Goal: Task Accomplishment & Management: Manage account settings

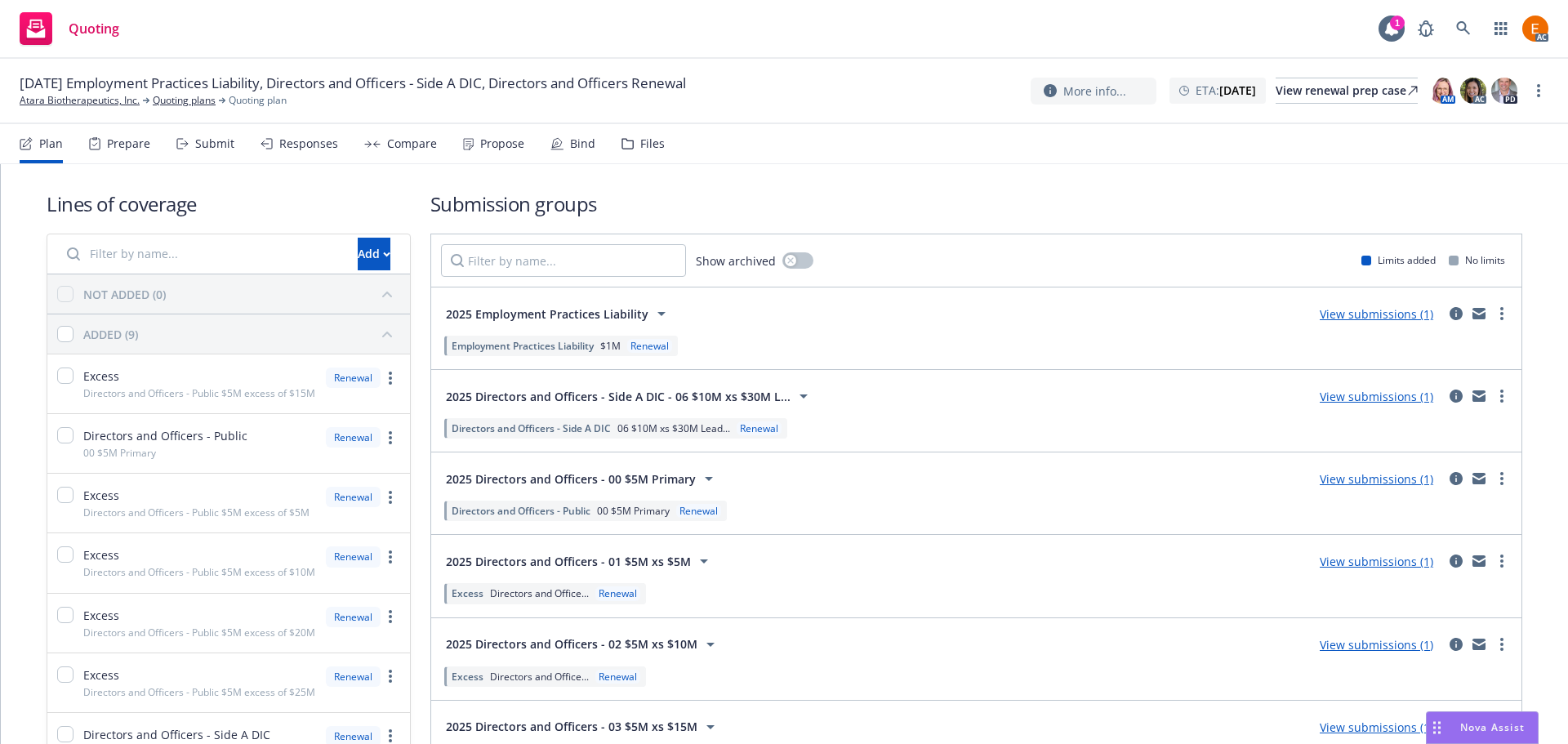
click at [649, 151] on div "Files" at bounding box center [643, 144] width 44 height 39
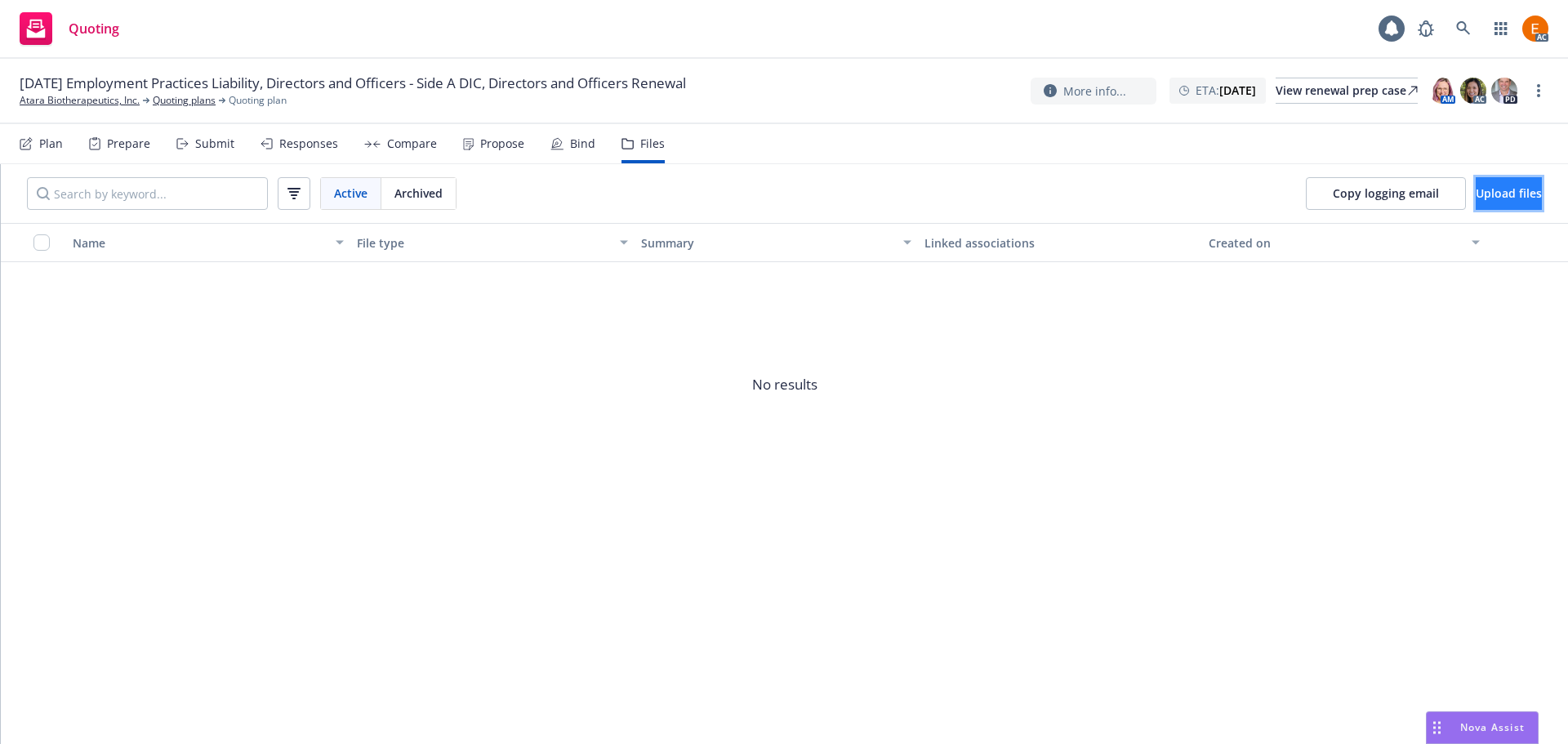
click at [1500, 182] on button "Upload files" at bounding box center [1509, 193] width 67 height 32
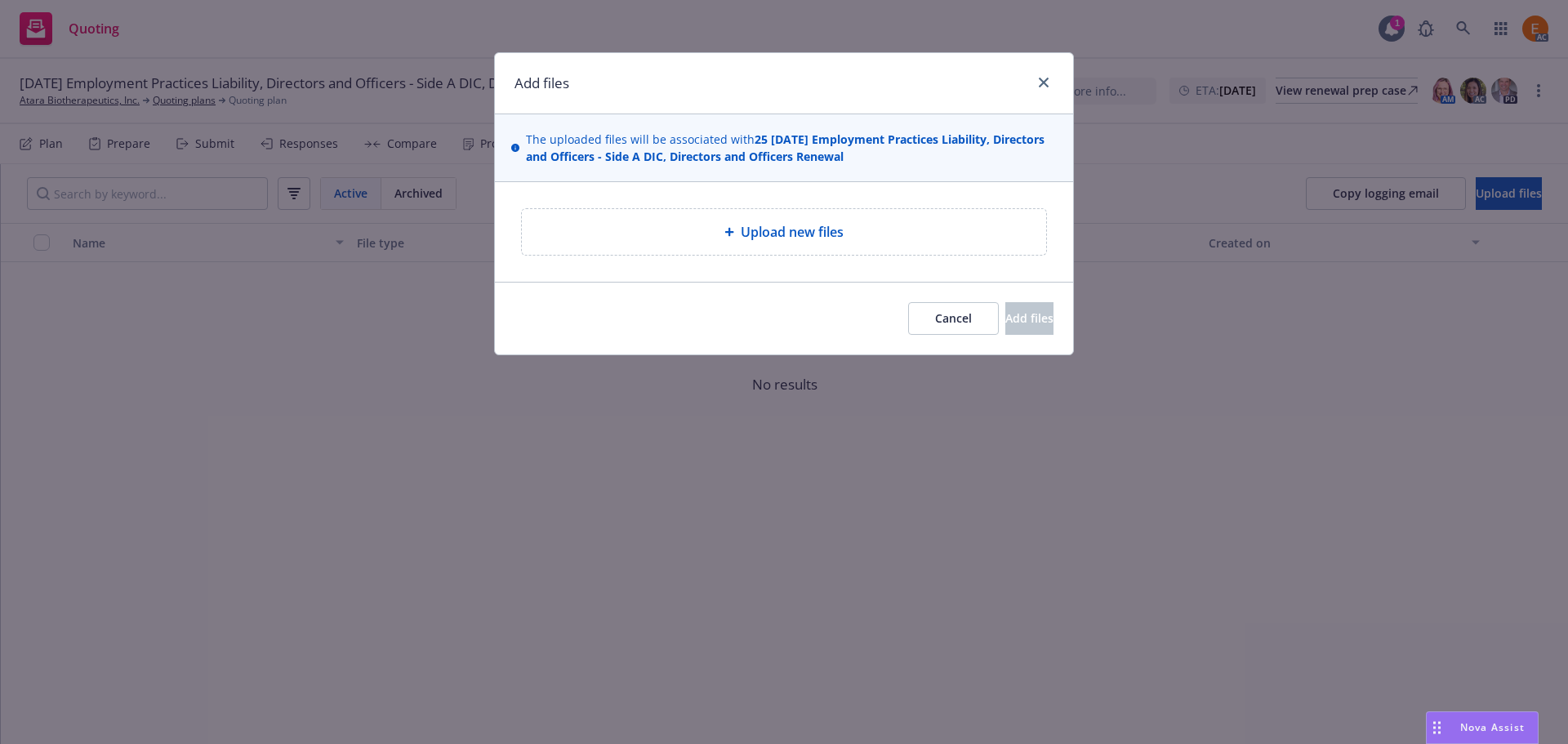
click at [805, 240] on span "Upload new files" at bounding box center [792, 232] width 103 height 20
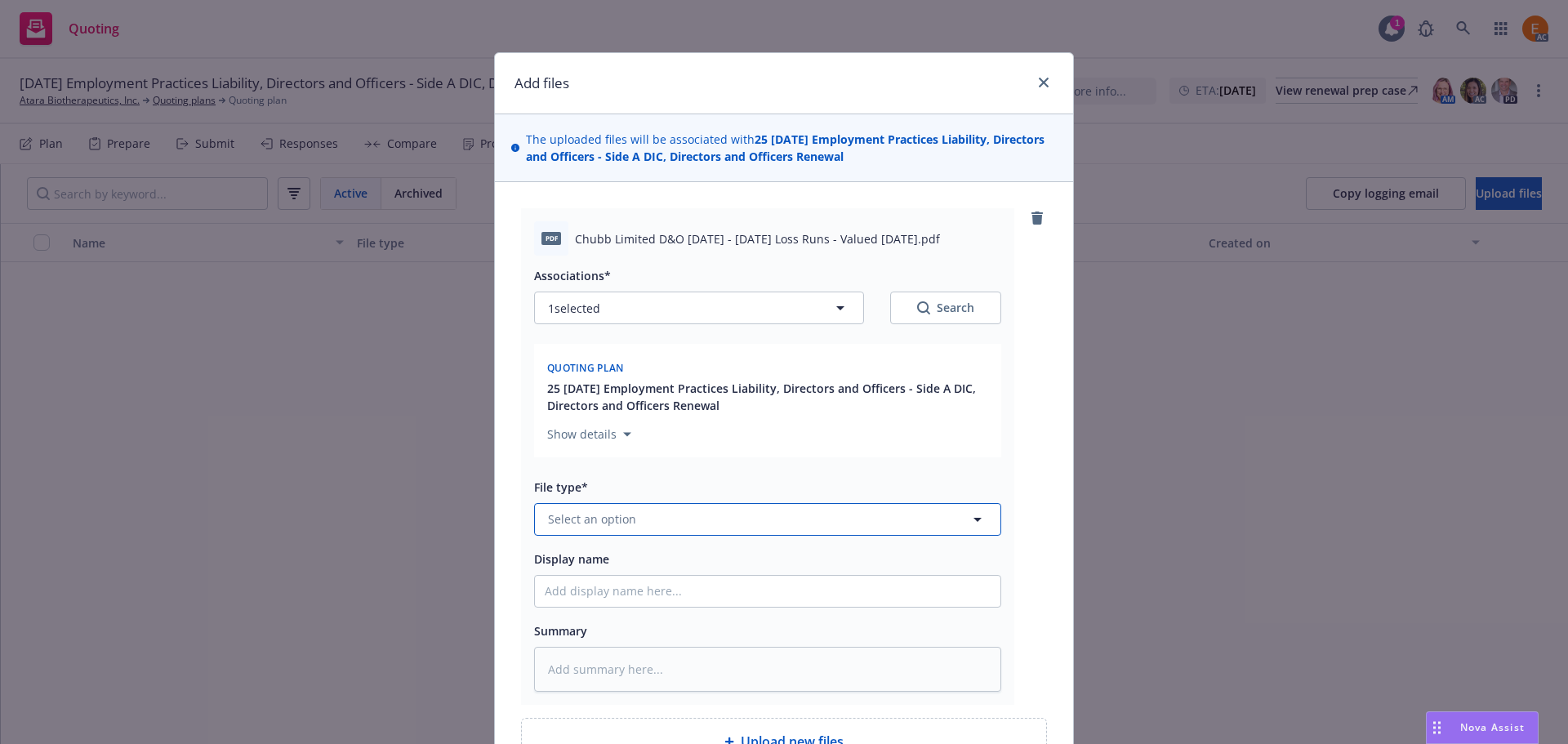
click at [749, 515] on button "Select an option" at bounding box center [767, 519] width 467 height 32
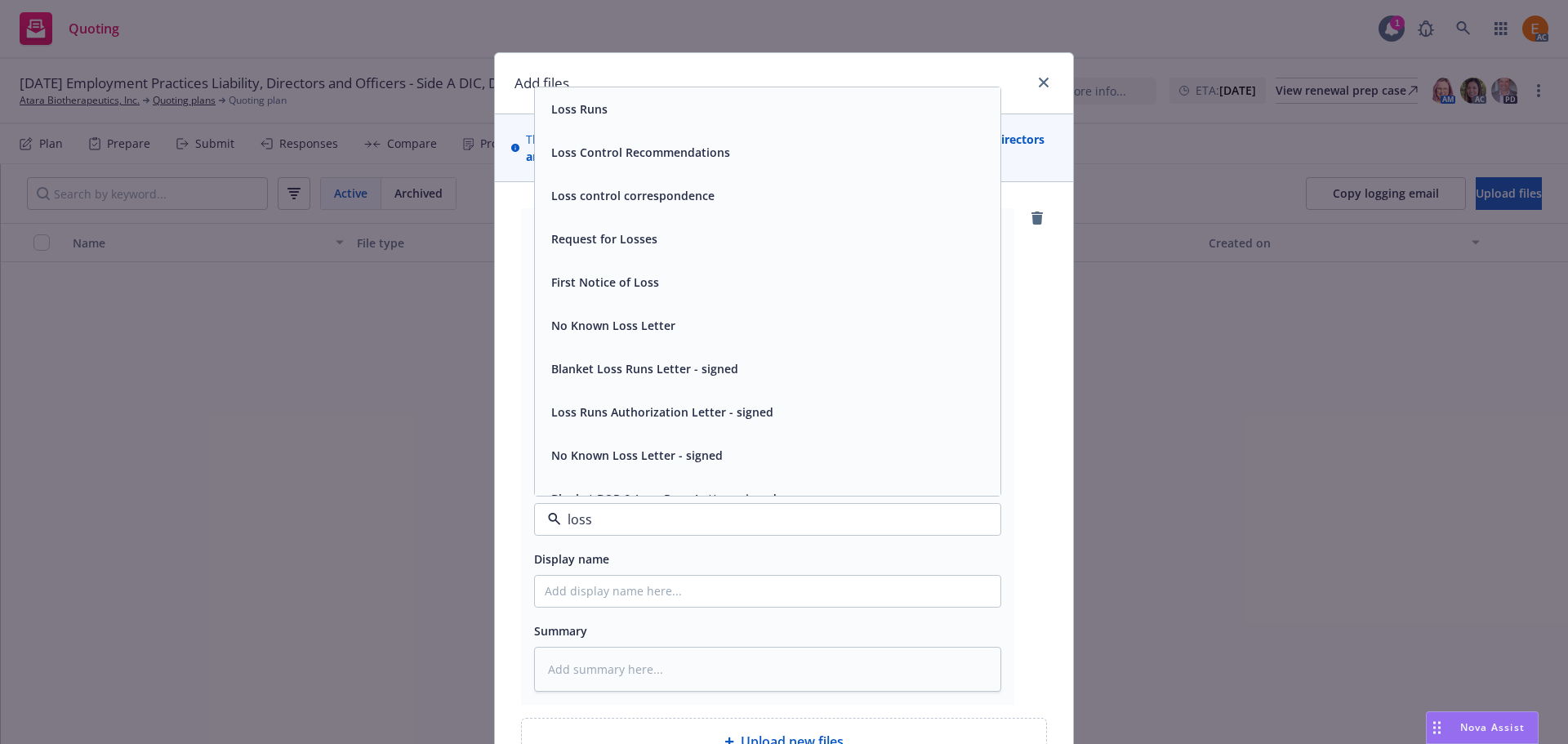
type input "loss r"
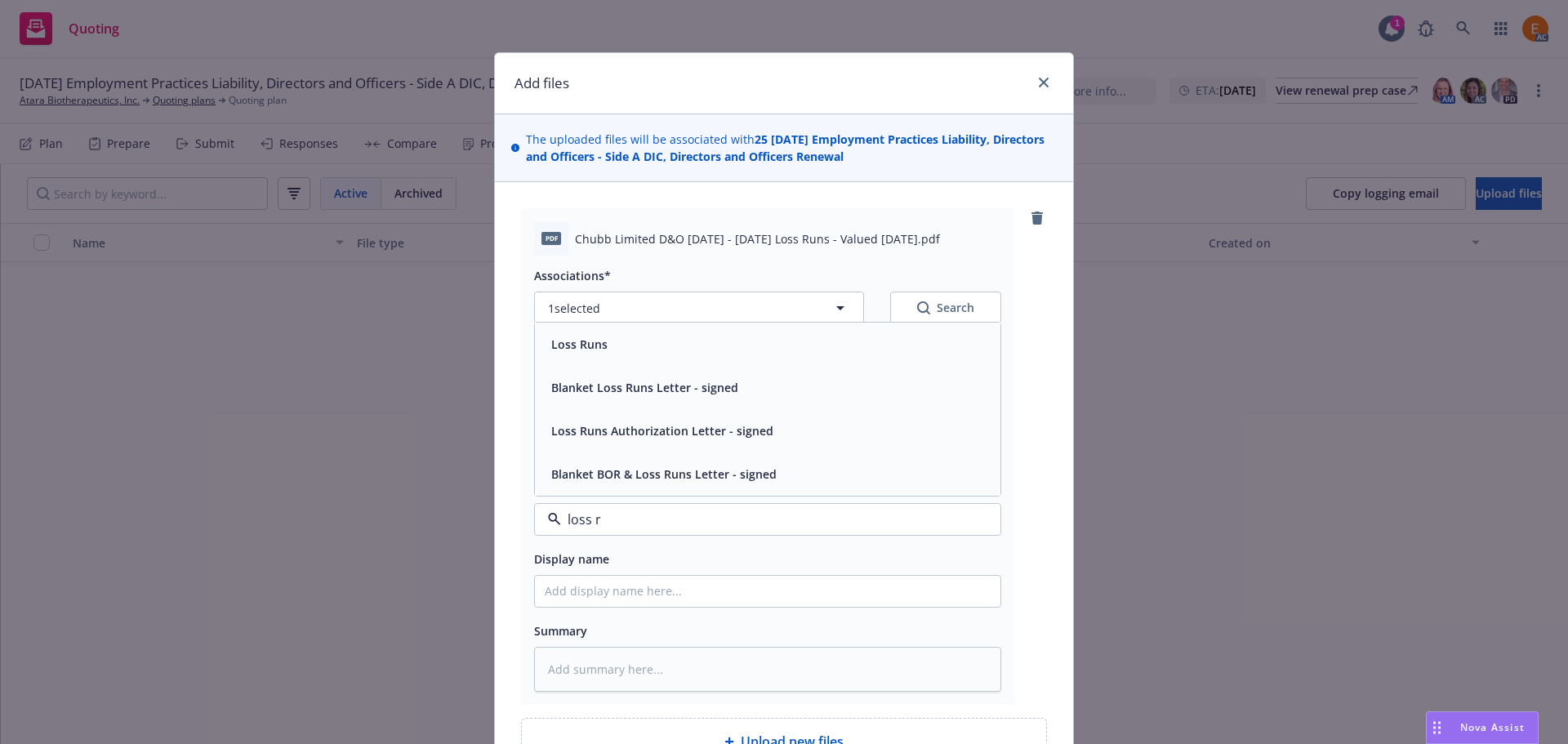
click at [634, 346] on div "Loss Runs" at bounding box center [767, 343] width 446 height 24
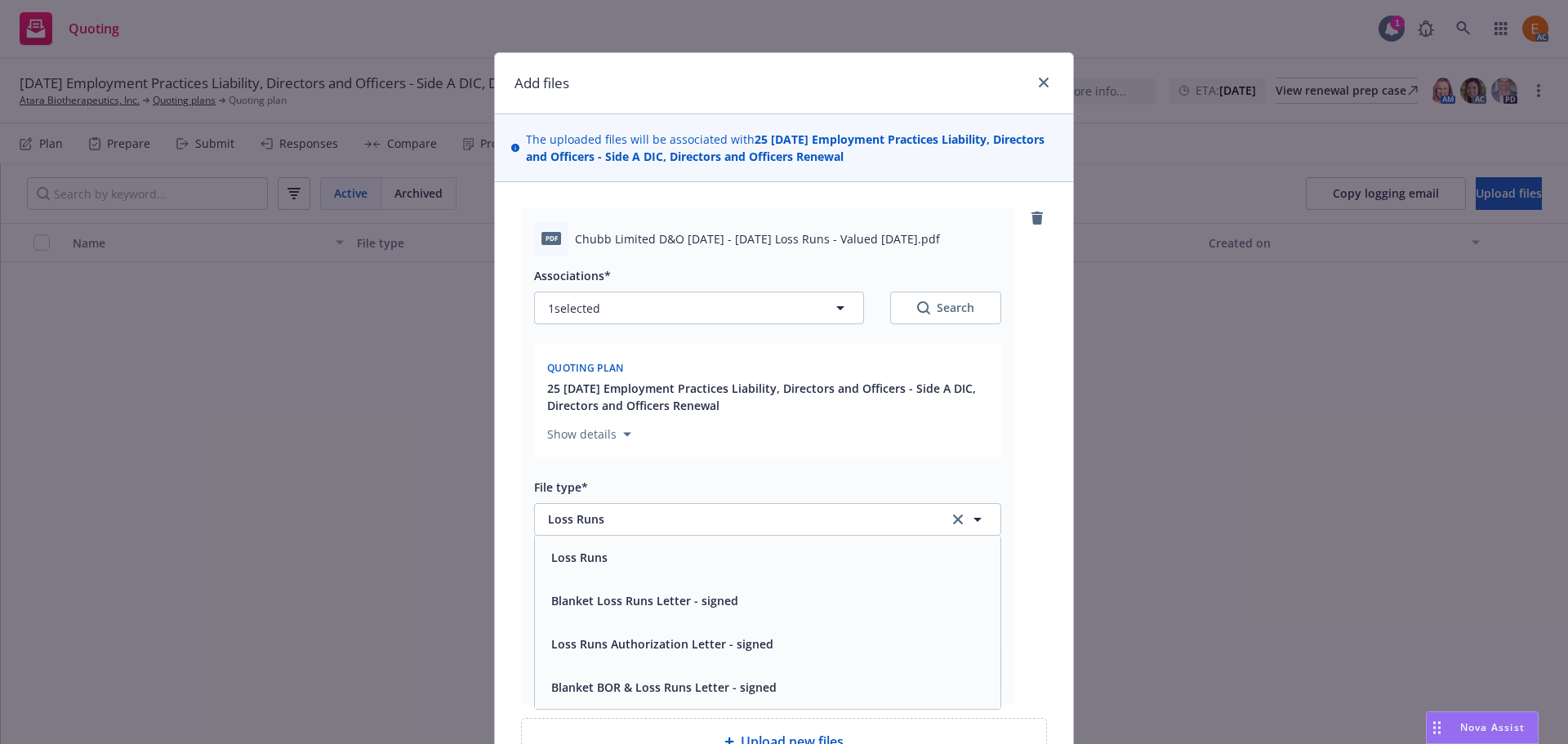
click at [920, 307] on icon "Search" at bounding box center [923, 308] width 13 height 13
type textarea "x"
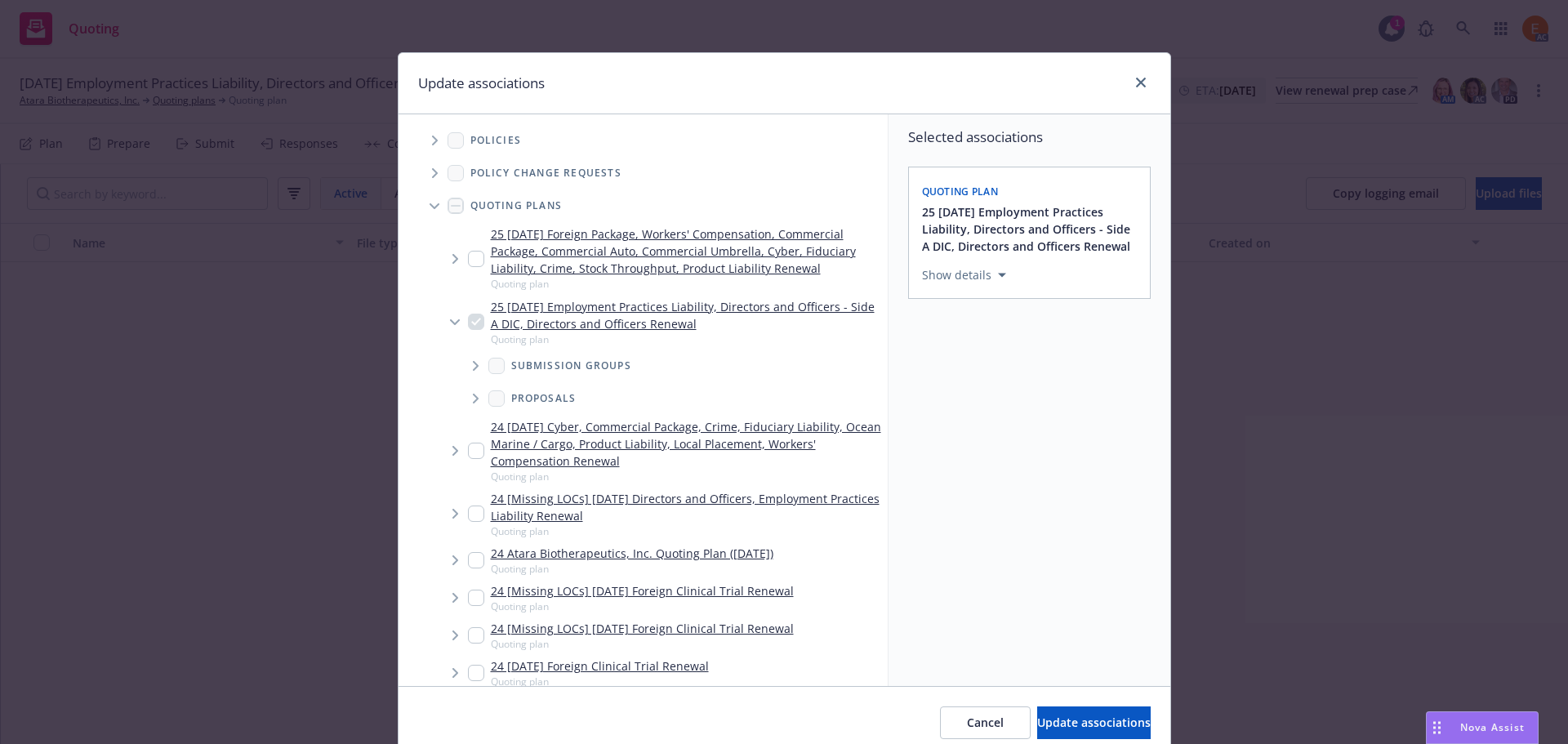
click at [421, 207] on span "Tree Example" at bounding box center [434, 206] width 26 height 26
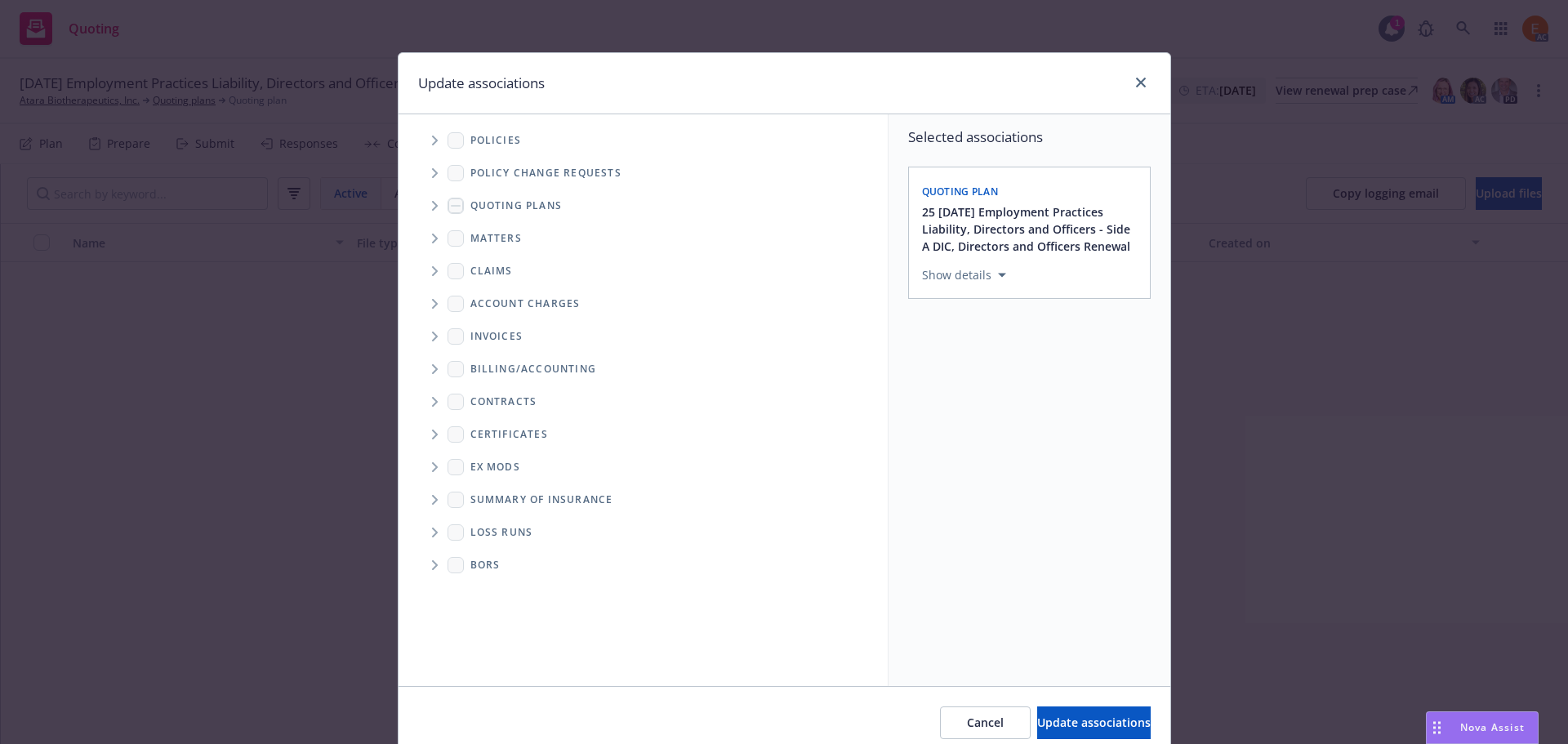
click at [432, 531] on icon "Folder Tree Example" at bounding box center [435, 533] width 7 height 10
click at [500, 555] on link "New Loss Runs folder" at bounding box center [555, 560] width 119 height 17
checkbox input "true"
click at [1062, 384] on div "Select an option" at bounding box center [1022, 387] width 174 height 16
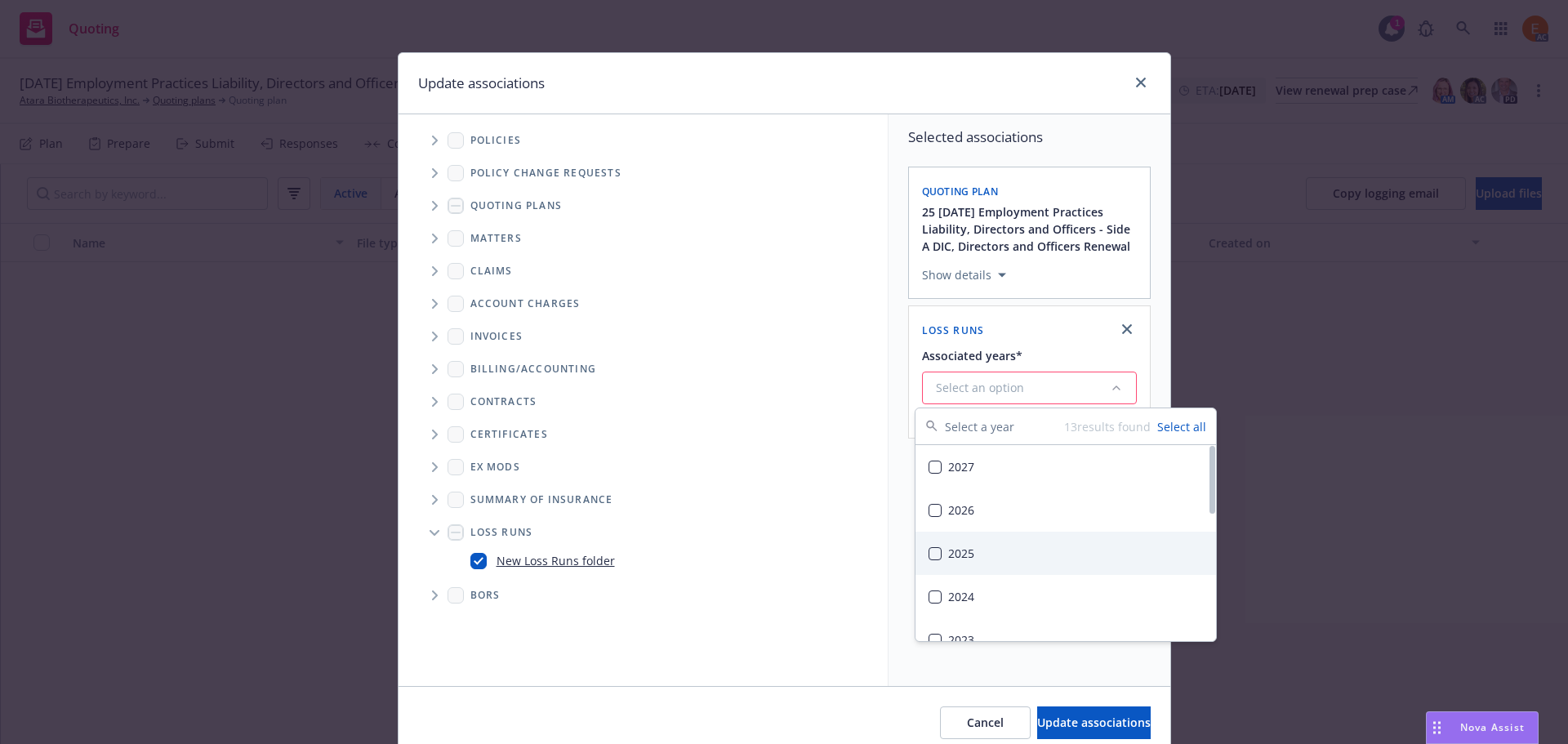
click at [977, 545] on div "2025" at bounding box center [1066, 554] width 300 height 44
click at [1066, 702] on div "Cancel Update associations" at bounding box center [784, 722] width 771 height 72
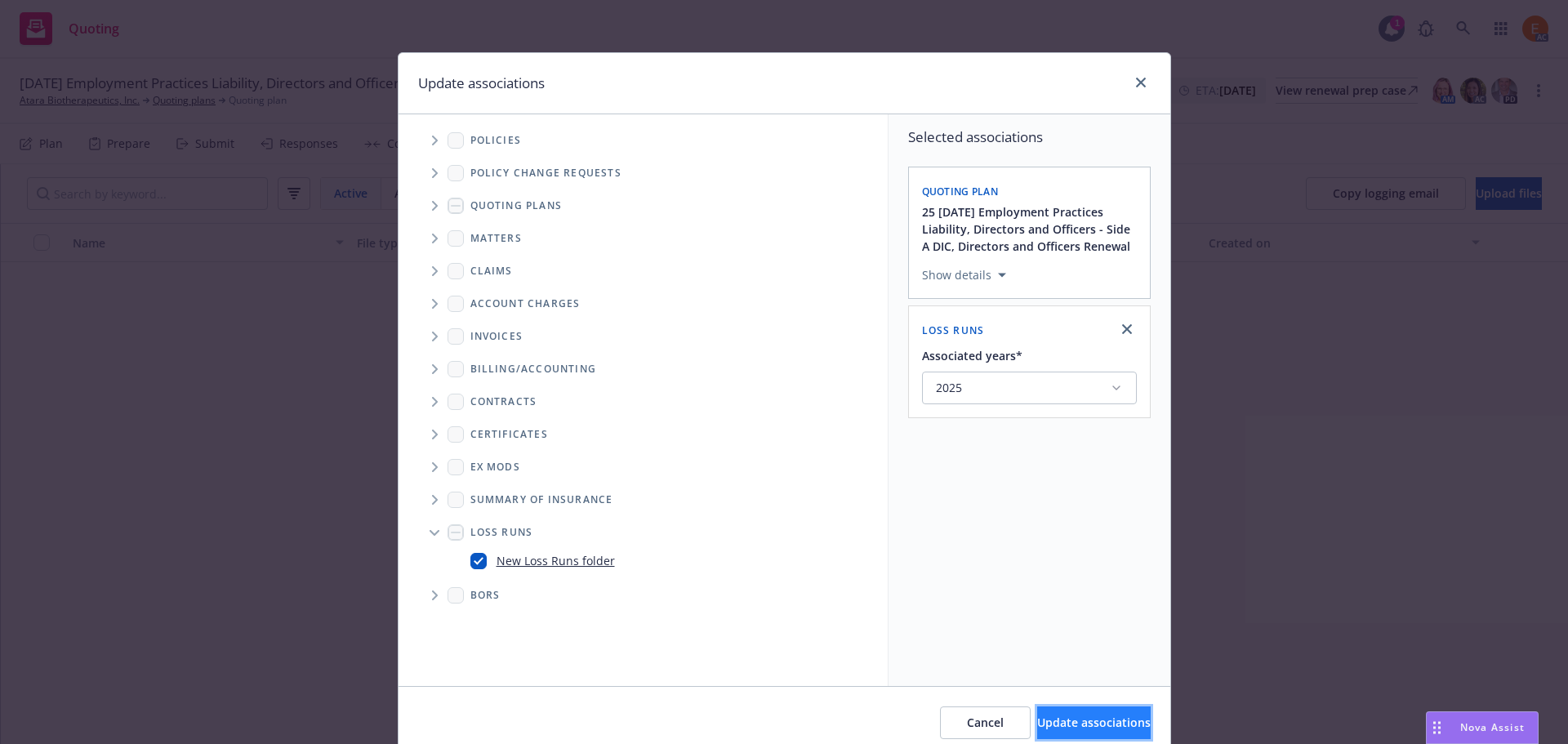
click at [1064, 712] on button "Update associations" at bounding box center [1094, 723] width 113 height 32
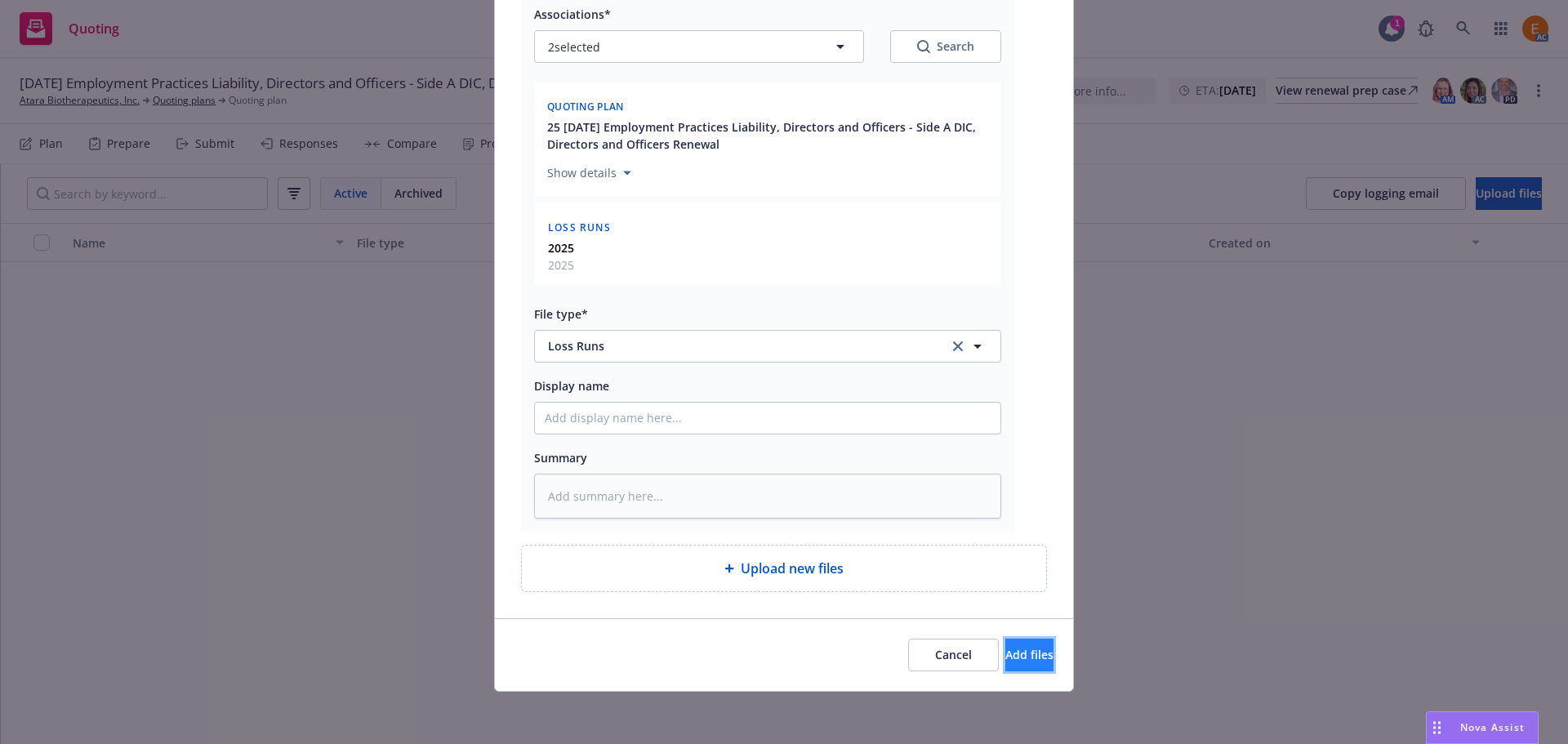
click at [1008, 651] on span "Add files" at bounding box center [1029, 655] width 48 height 15
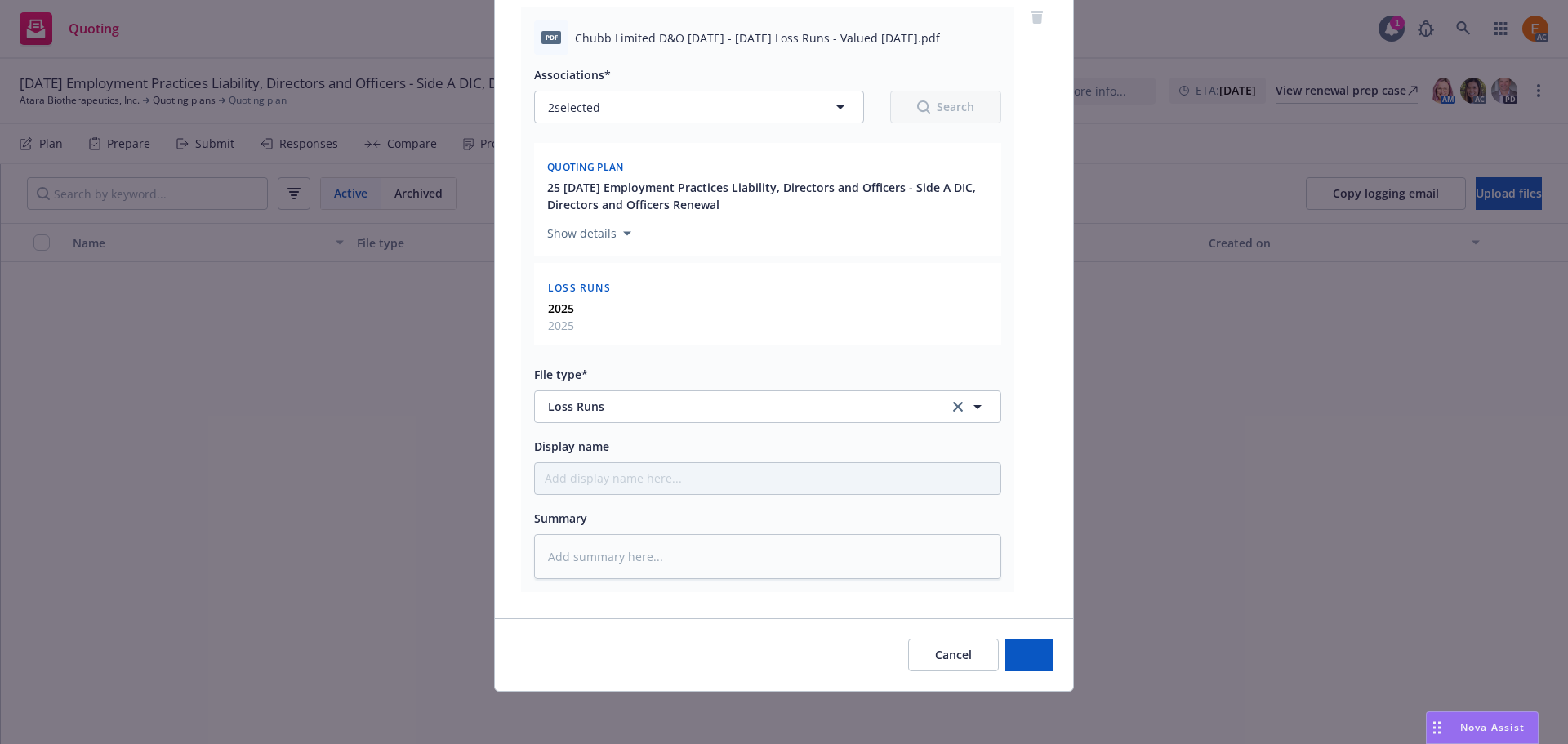
scroll to position [201, 0]
type textarea "x"
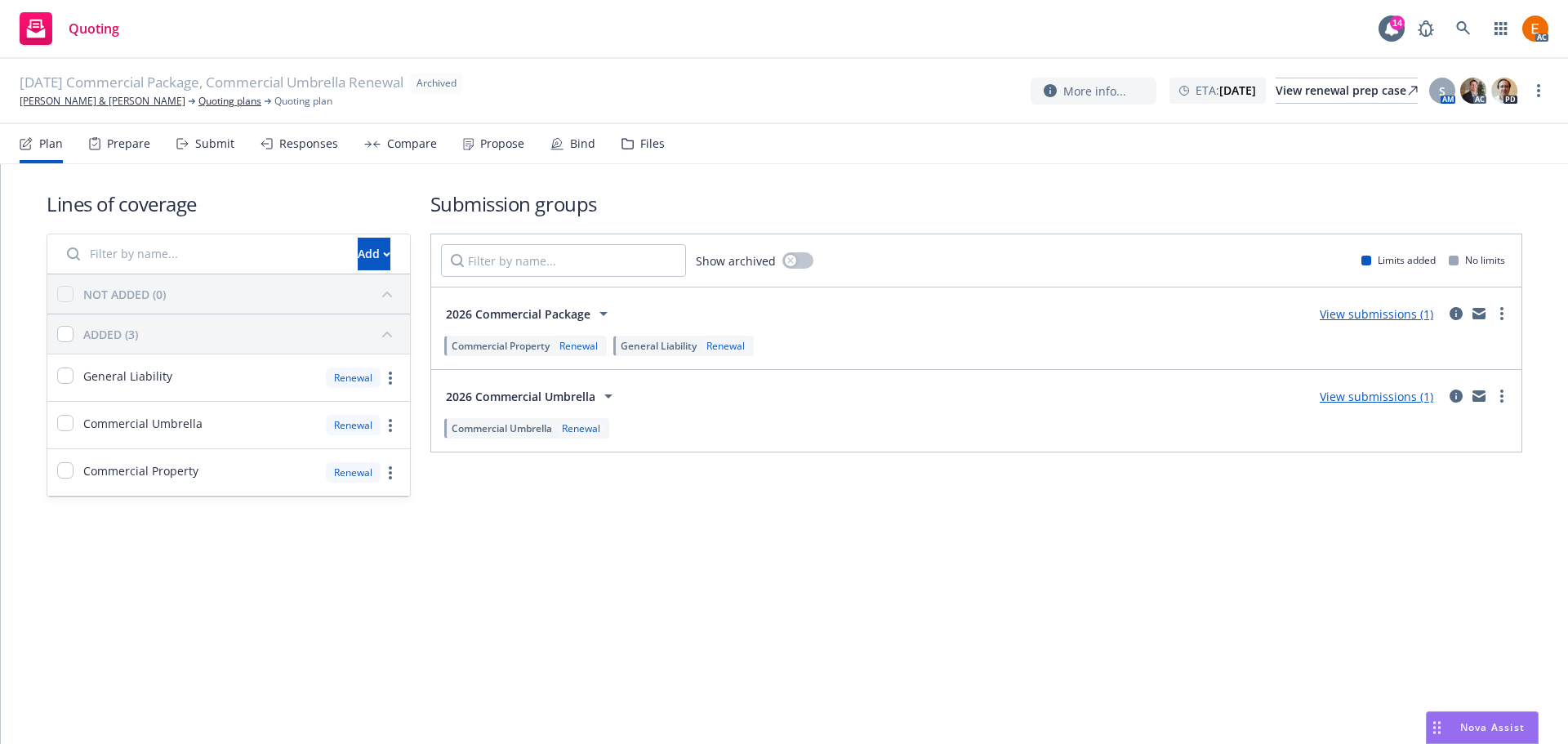
click at [627, 147] on icon at bounding box center [627, 144] width 12 height 11
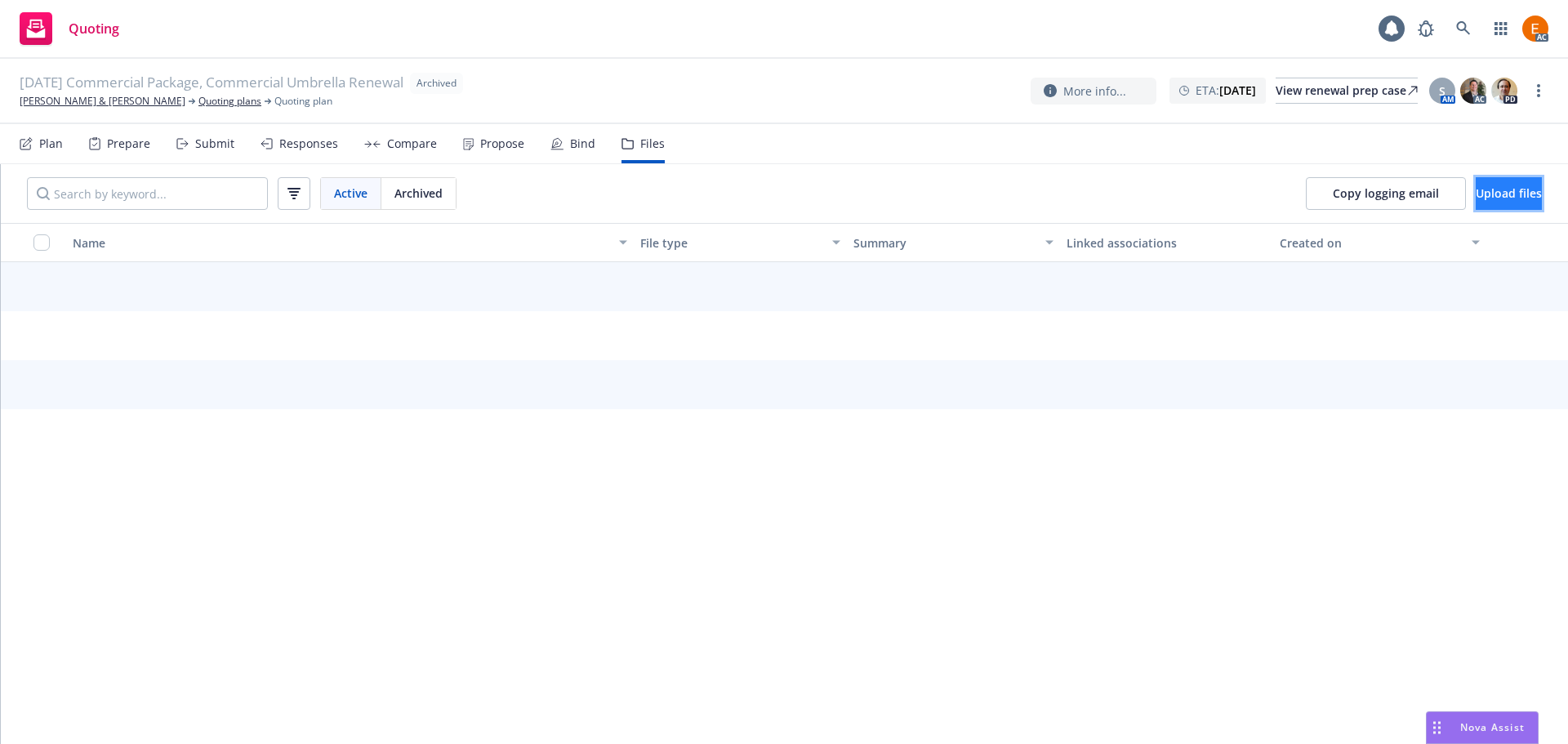
click at [1476, 190] on span "Upload files" at bounding box center [1509, 193] width 67 height 15
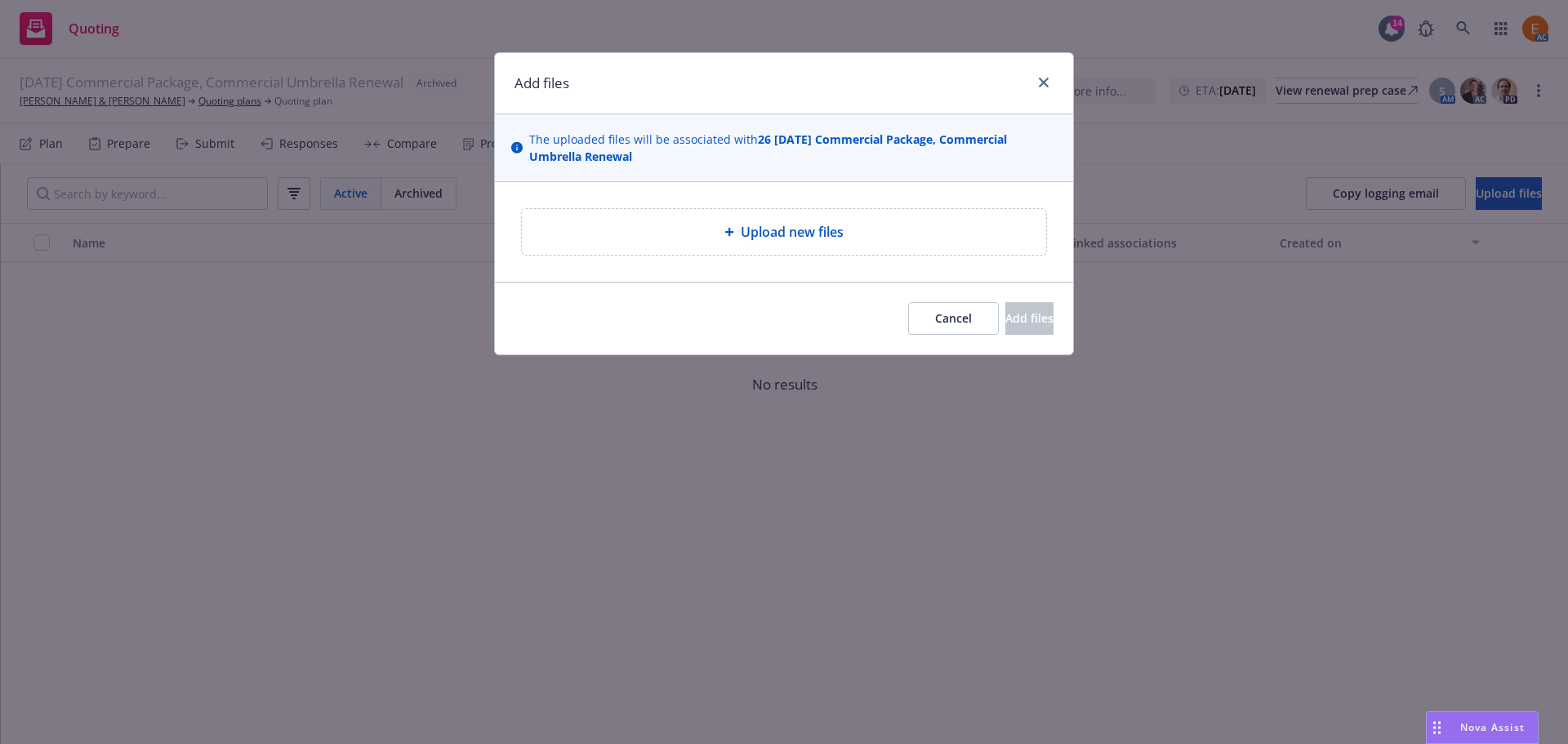
click at [764, 226] on span "Upload new files" at bounding box center [792, 232] width 103 height 20
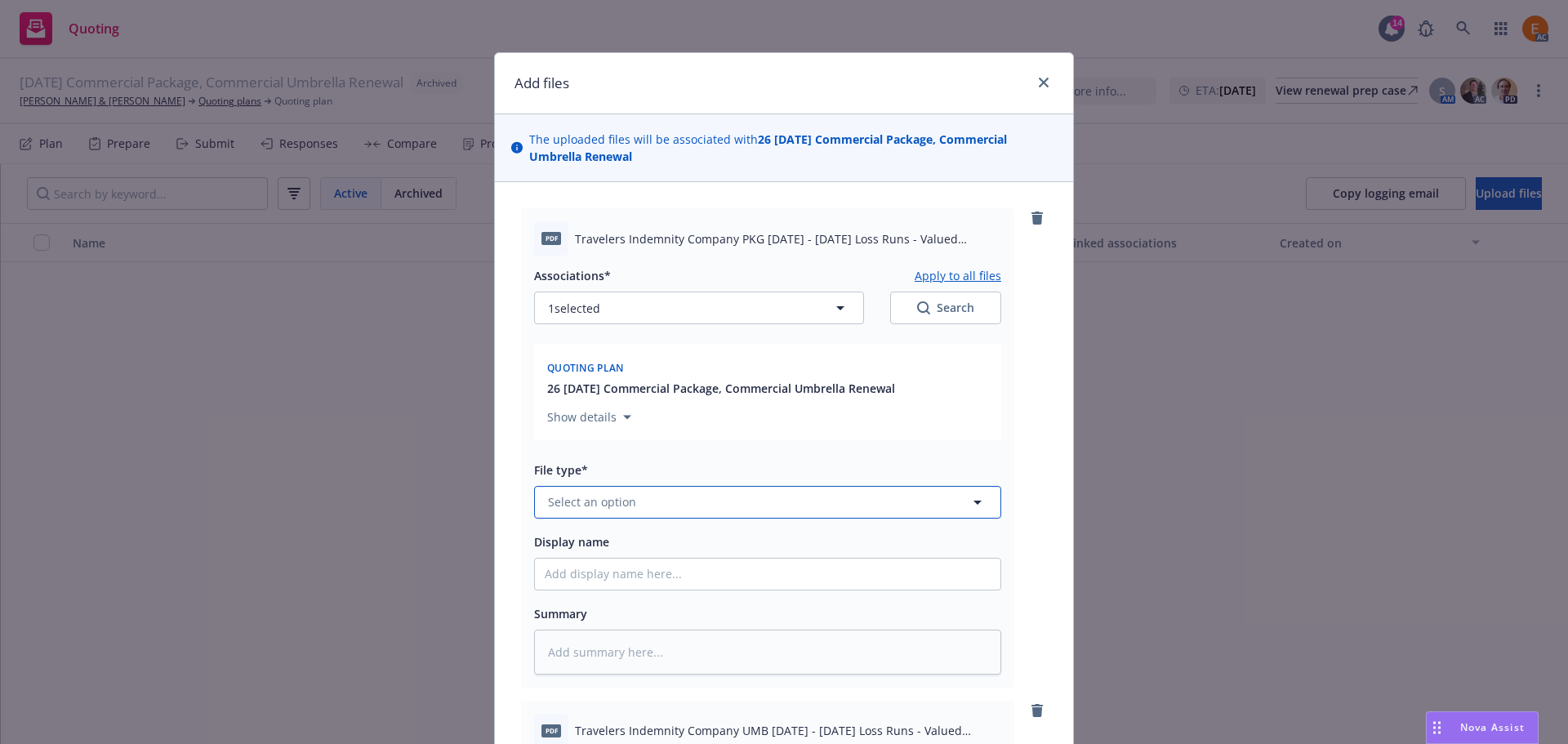
drag, startPoint x: 742, startPoint y: 516, endPoint x: 737, endPoint y: 492, distance: 24.5
click at [741, 509] on button "Select an option" at bounding box center [767, 502] width 467 height 32
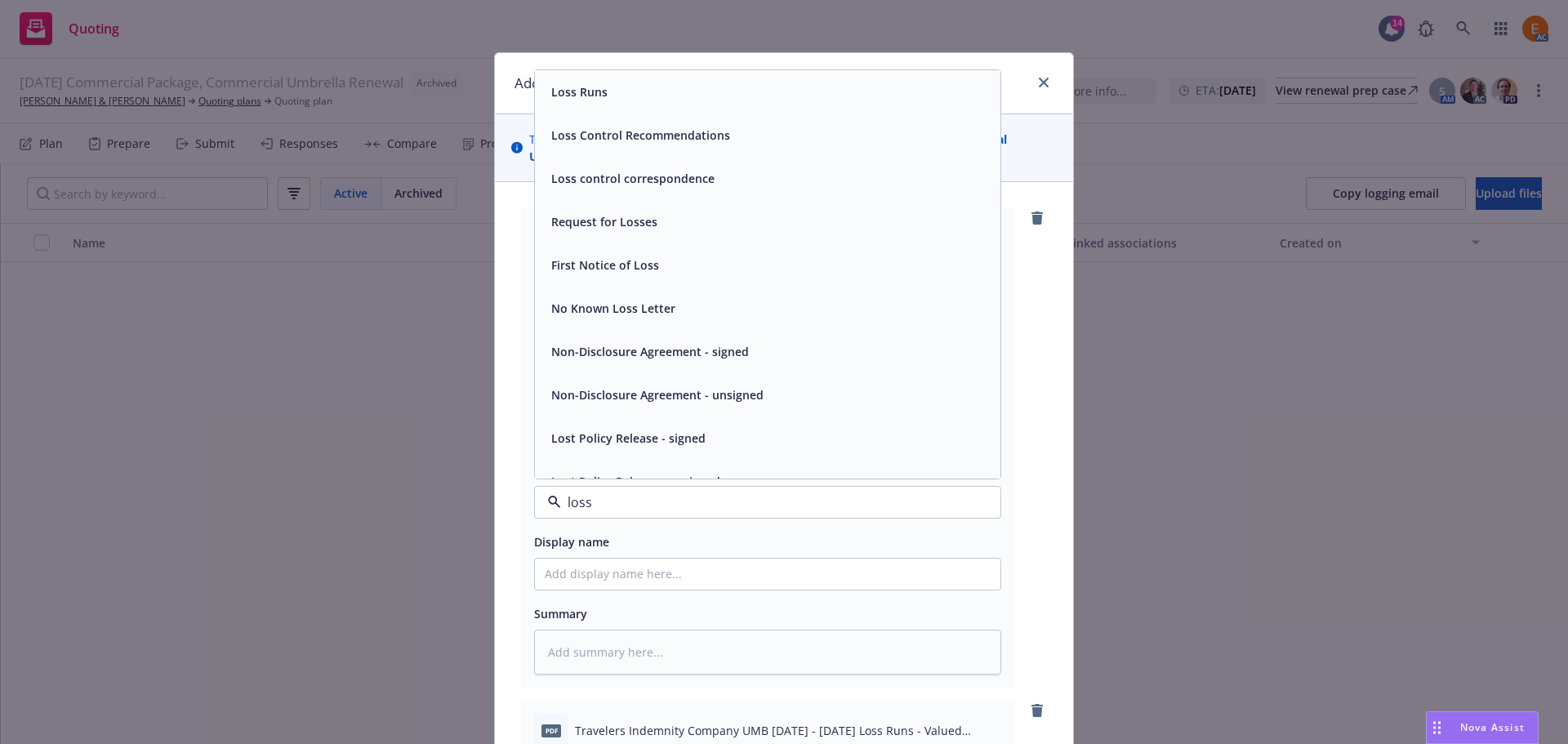
type input "loss r"
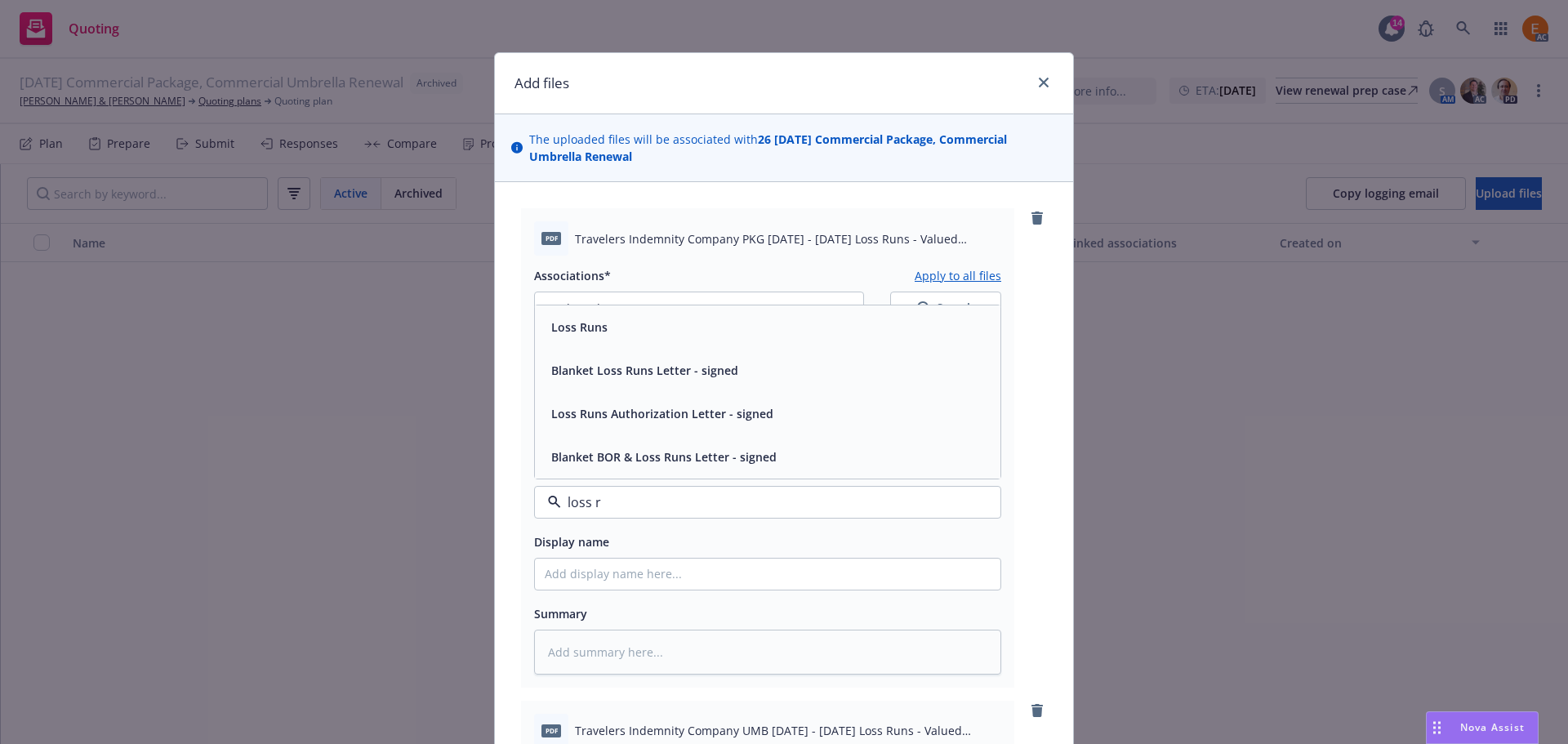
click at [581, 326] on span "Loss Runs" at bounding box center [579, 327] width 56 height 17
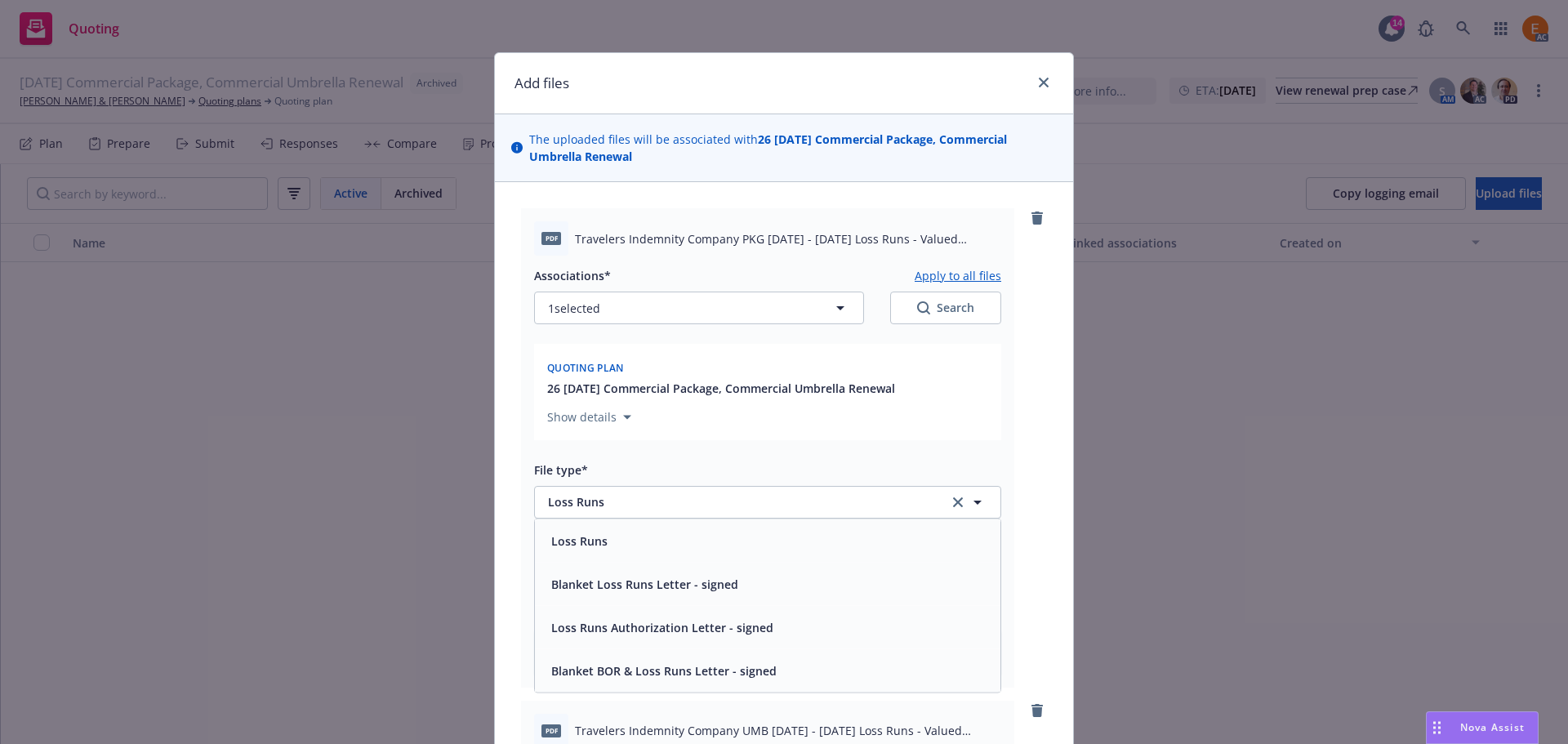
click at [930, 309] on div "Search" at bounding box center [945, 307] width 57 height 16
type textarea "x"
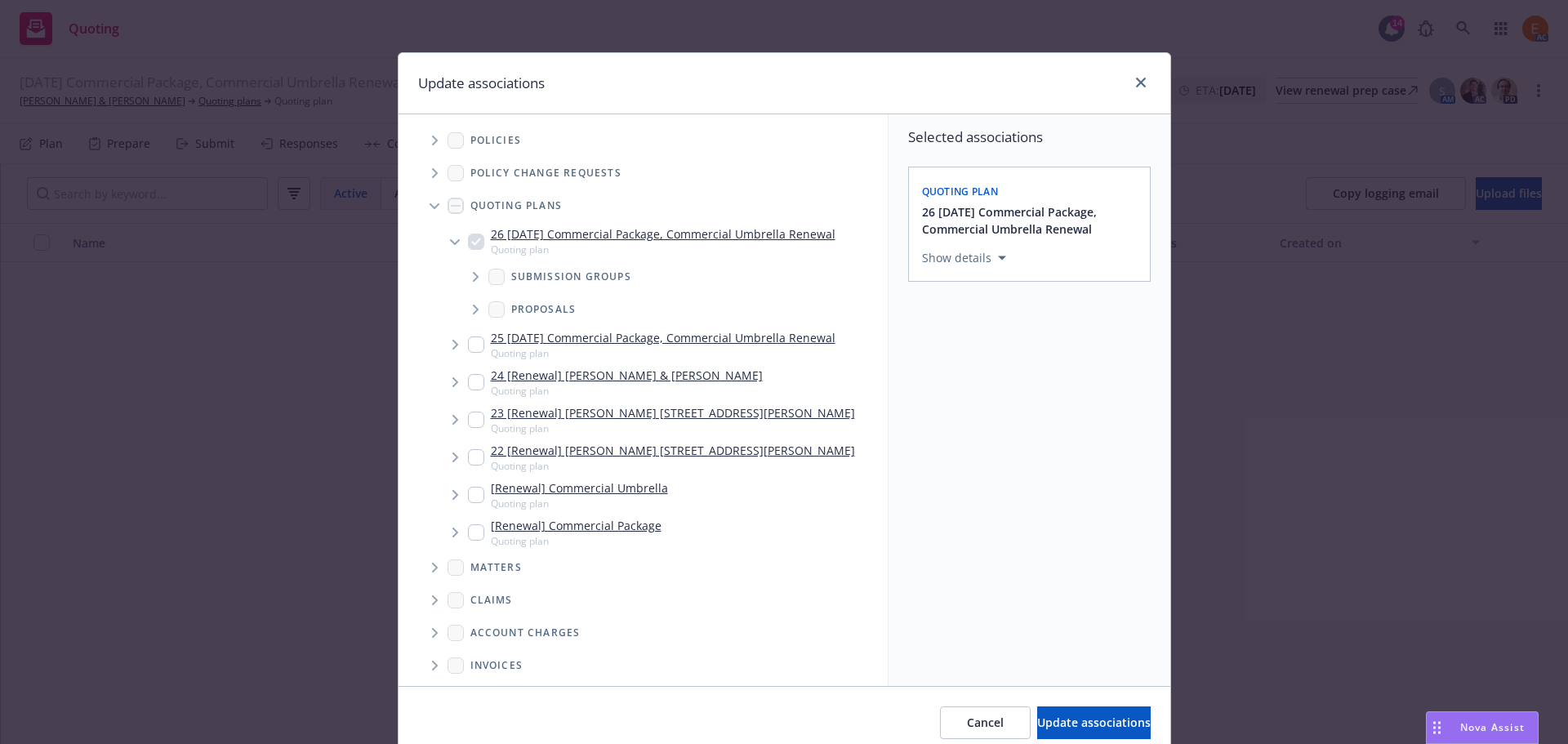
click at [427, 194] on span "Tree Example" at bounding box center [434, 206] width 26 height 26
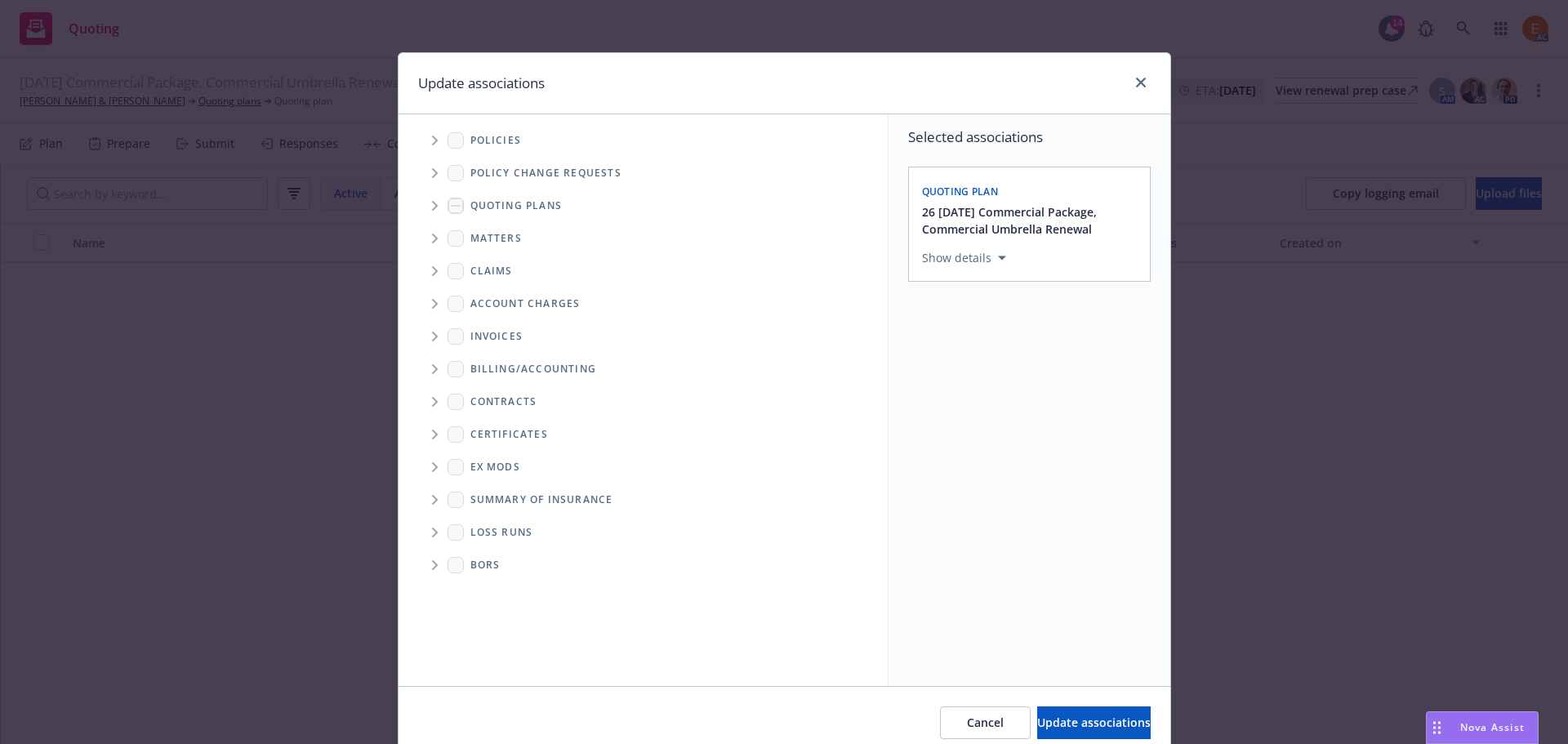
click at [434, 526] on span "Folder Tree Example" at bounding box center [434, 532] width 26 height 26
click at [509, 563] on link "New Loss Runs folder" at bounding box center [555, 560] width 119 height 17
checkbox input "true"
click at [1006, 370] on div "Select an option" at bounding box center [1022, 370] width 174 height 16
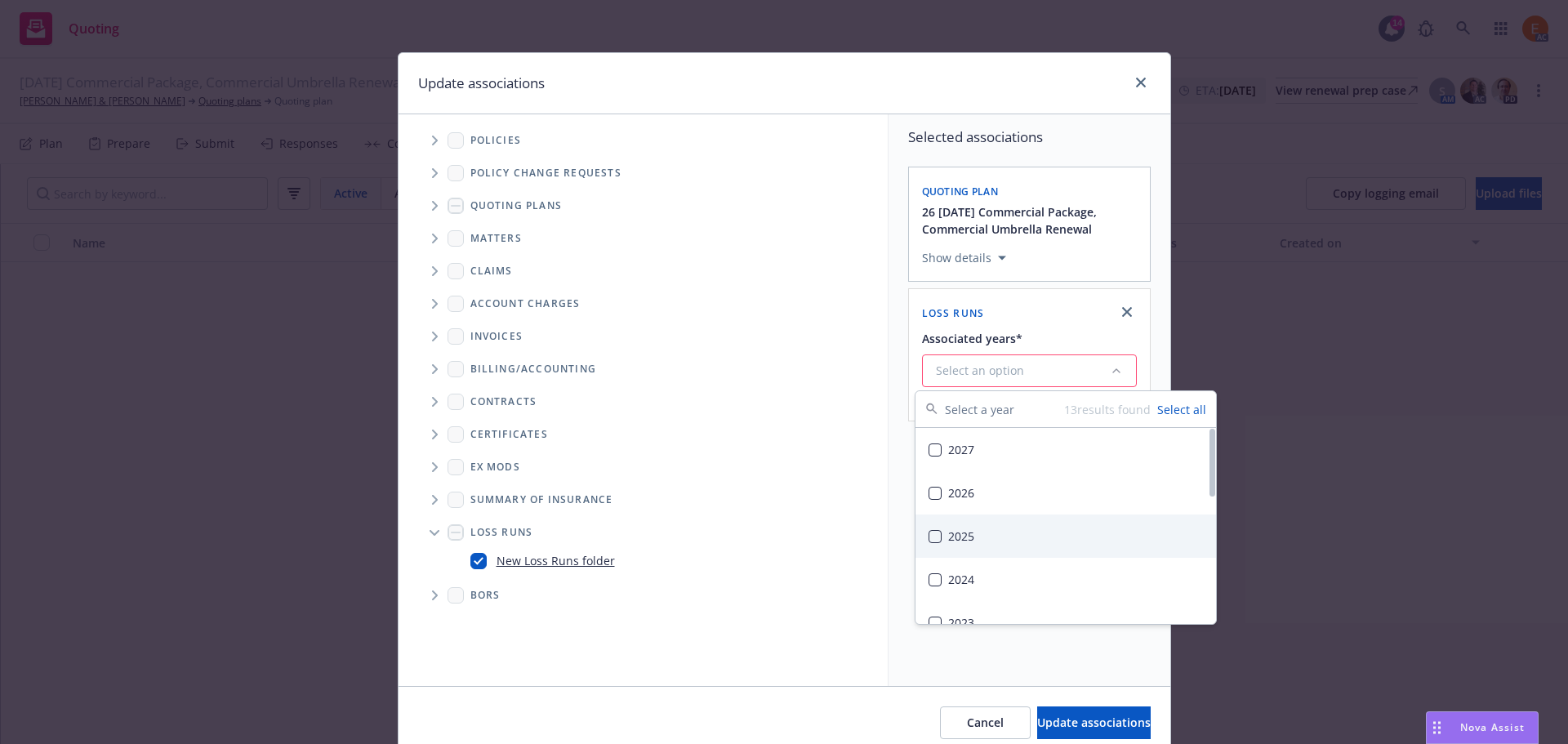
click at [974, 540] on div "2025" at bounding box center [1066, 537] width 300 height 44
click at [1073, 719] on span "Update associations" at bounding box center [1094, 722] width 113 height 15
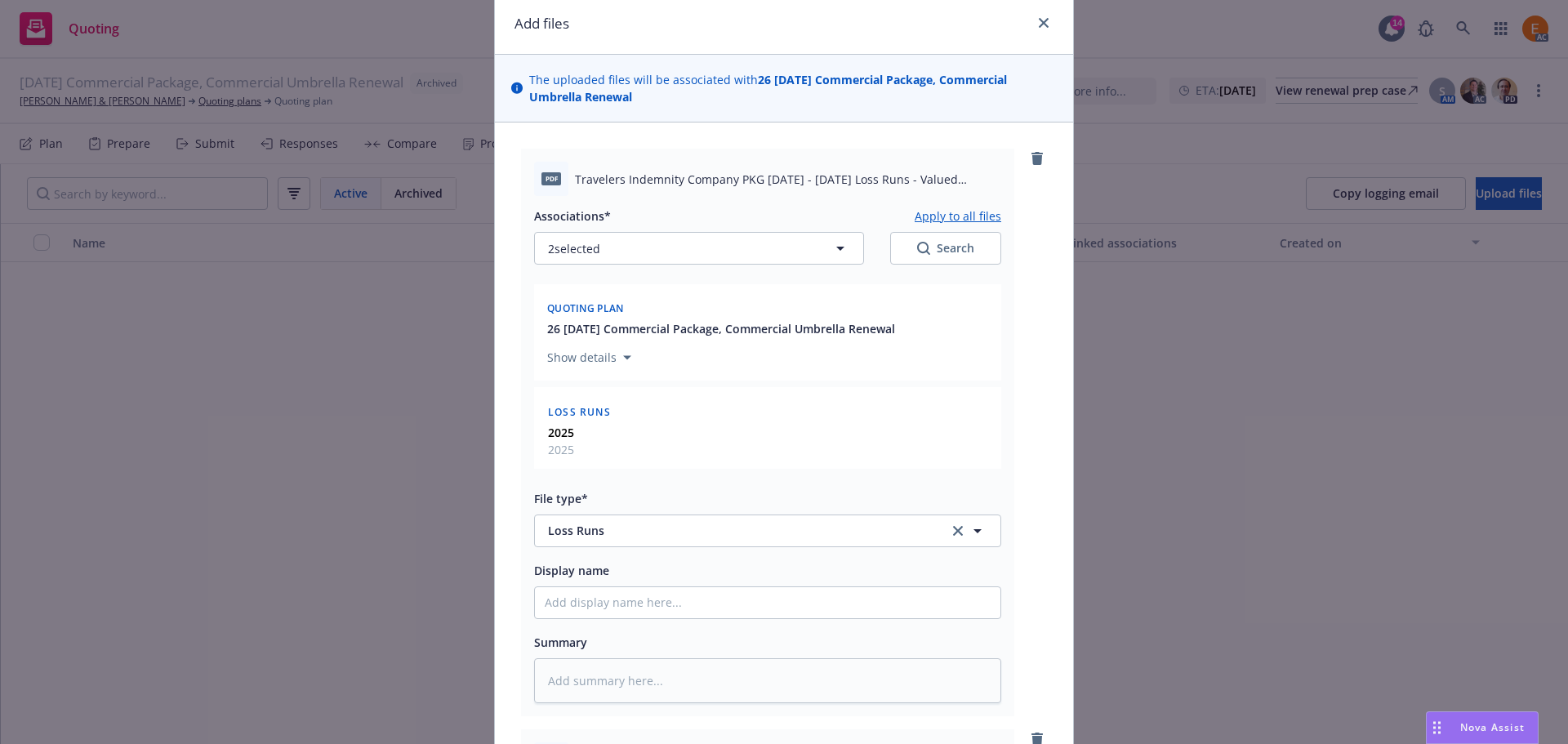
scroll to position [1, 0]
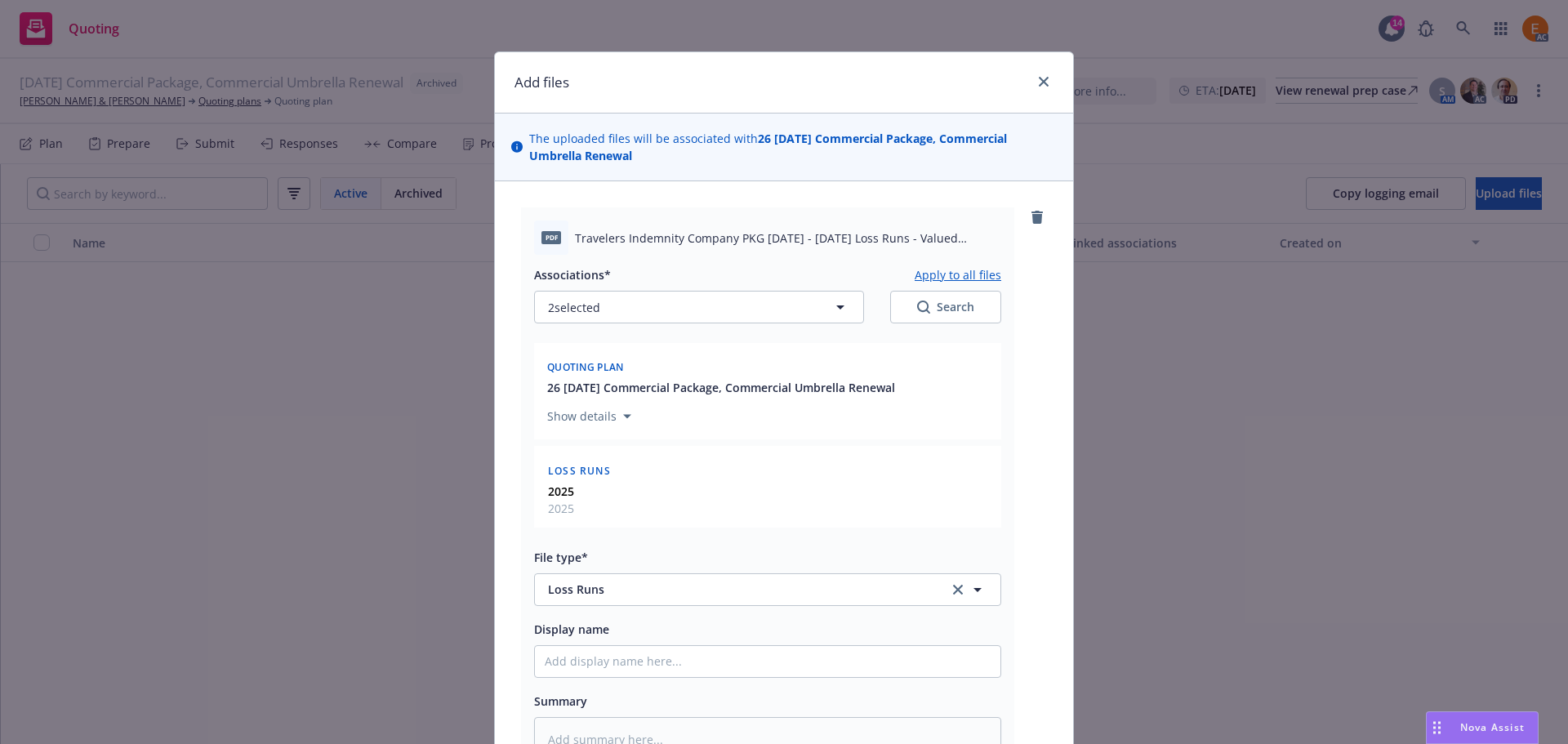
click at [955, 283] on button "Apply to all files" at bounding box center [958, 274] width 87 height 20
click at [953, 275] on button "Apply to all files" at bounding box center [958, 274] width 87 height 20
type textarea "x"
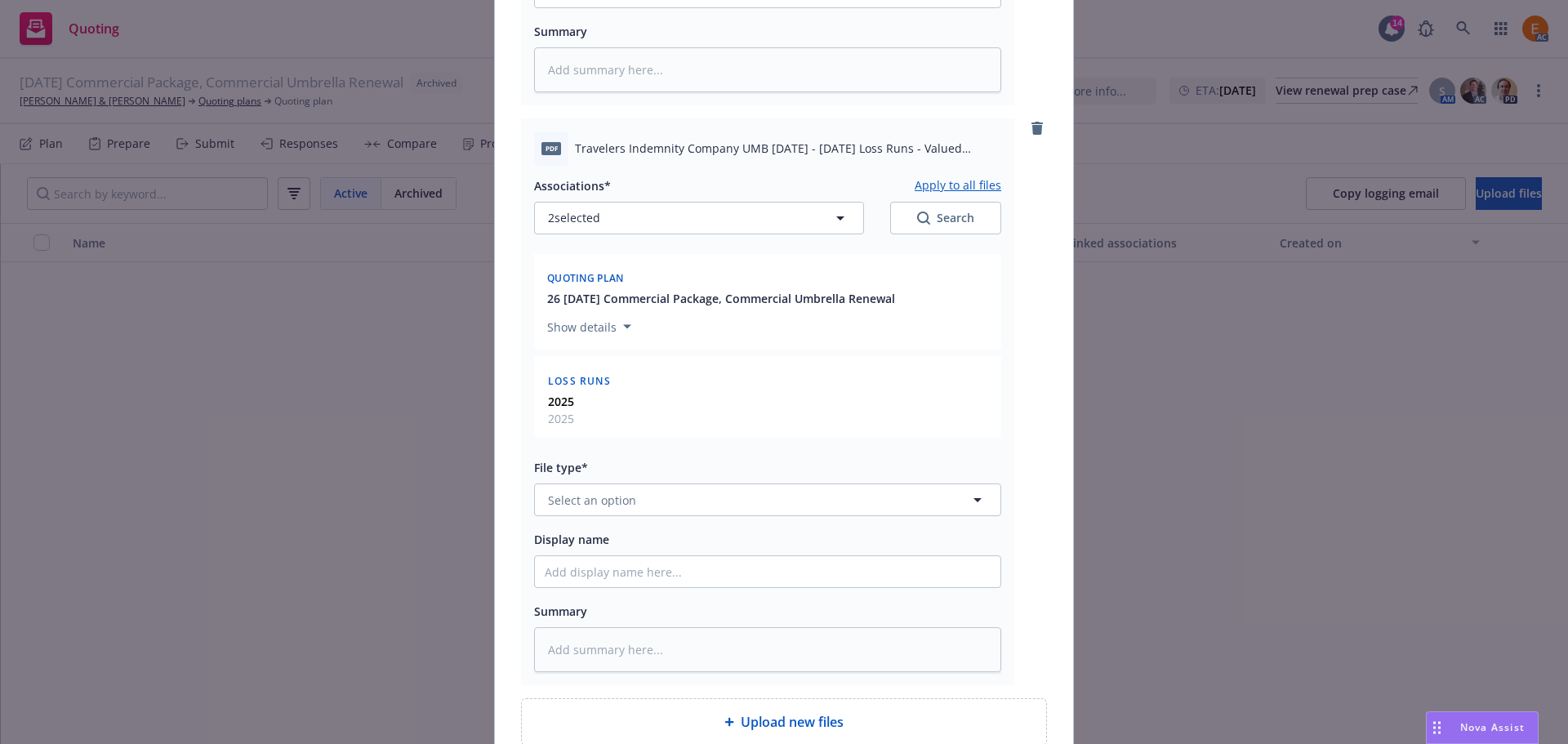
scroll to position [824, 0]
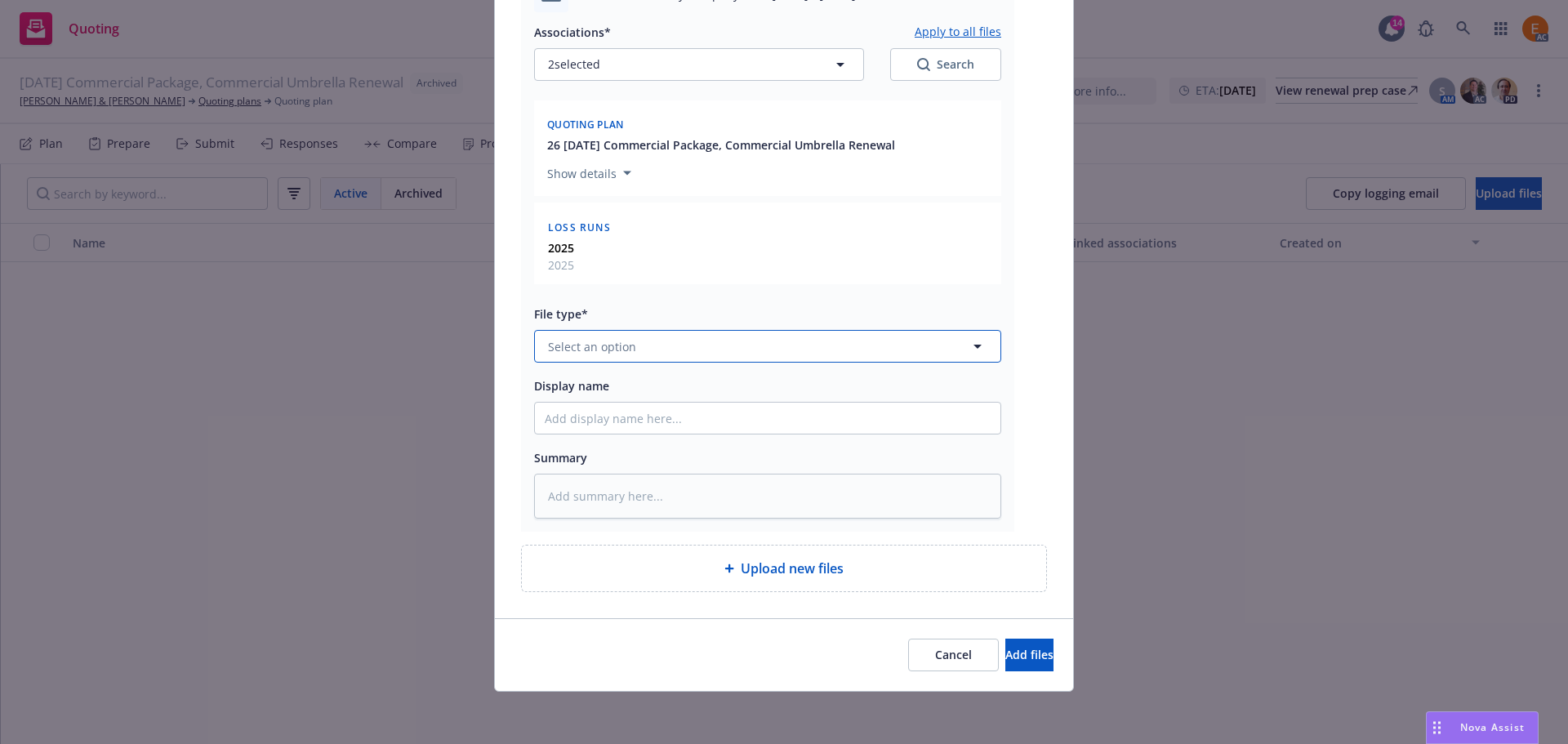
click at [669, 352] on button "Select an option" at bounding box center [767, 346] width 467 height 32
paste input "loss r"
type input "loss r"
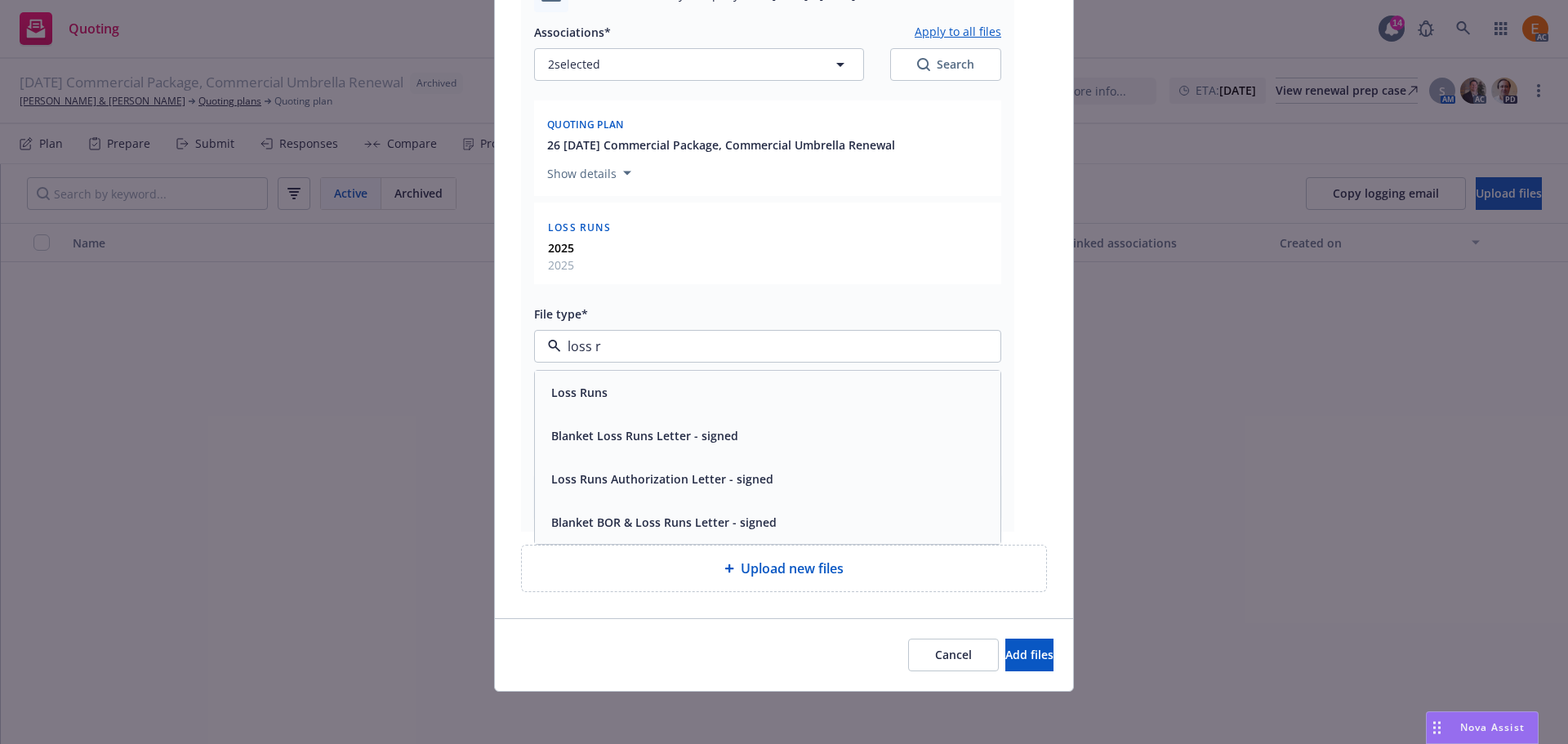
click at [653, 389] on div "Loss Runs" at bounding box center [767, 393] width 446 height 24
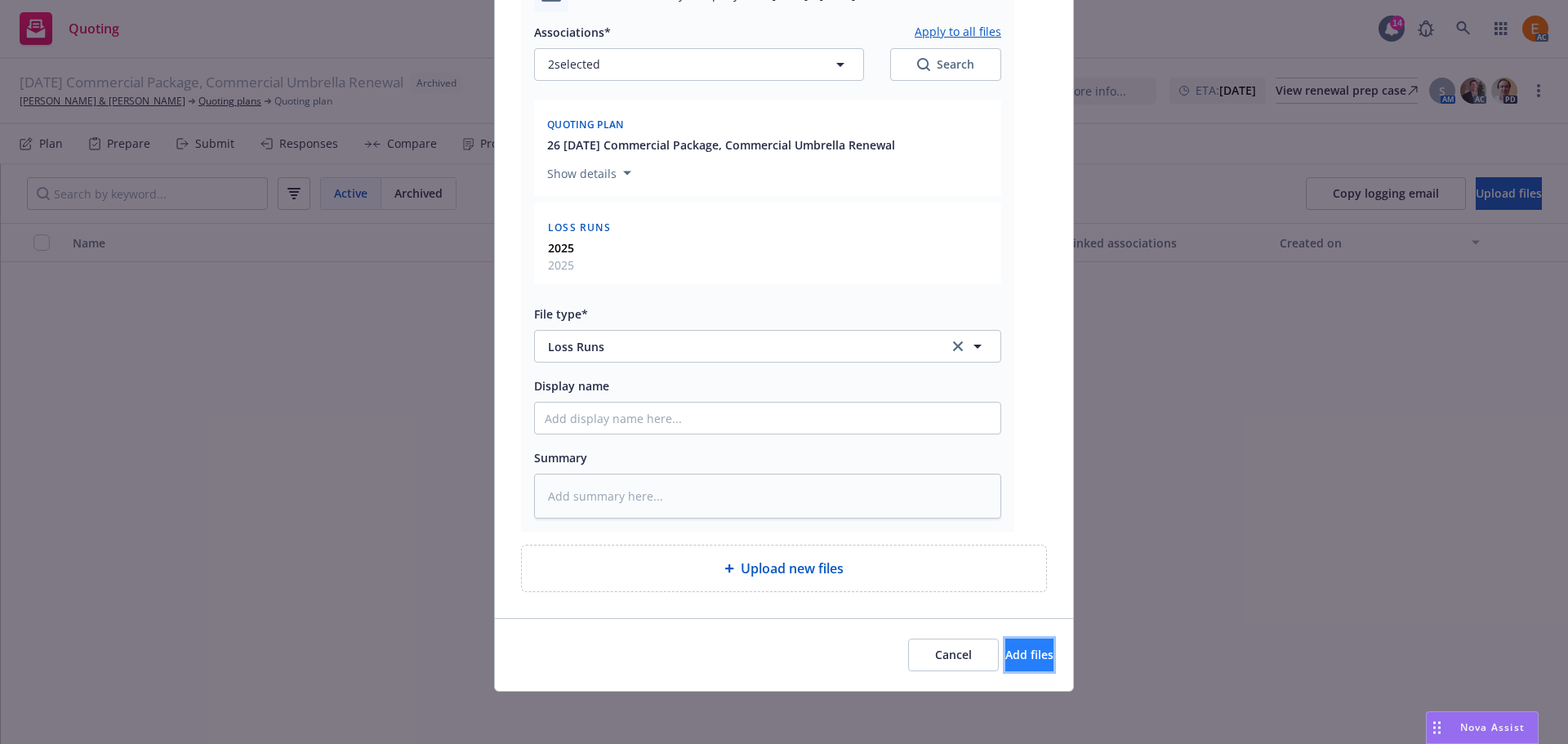
click at [1005, 656] on button "Add files" at bounding box center [1029, 655] width 48 height 32
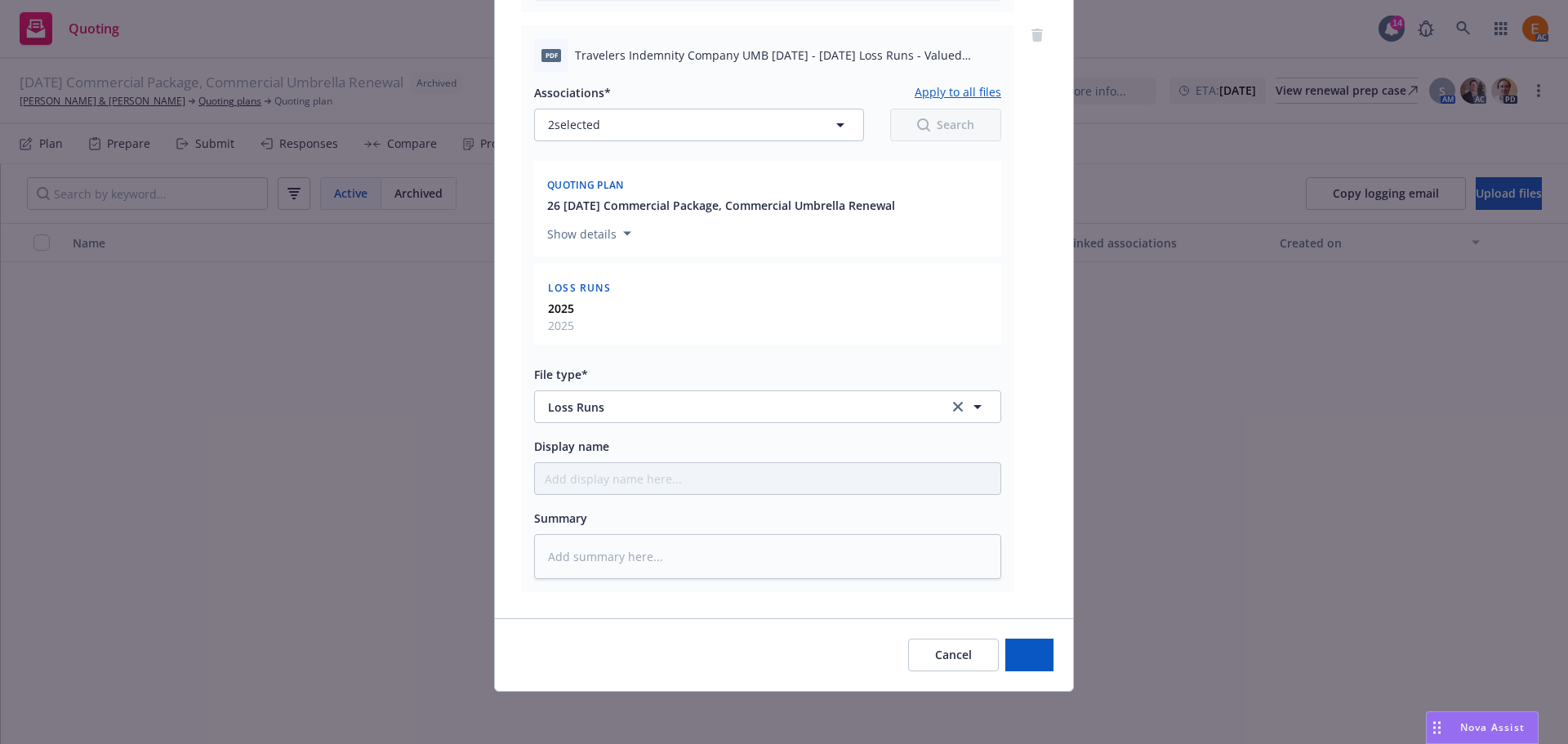
type textarea "x"
